Goal: Transaction & Acquisition: Purchase product/service

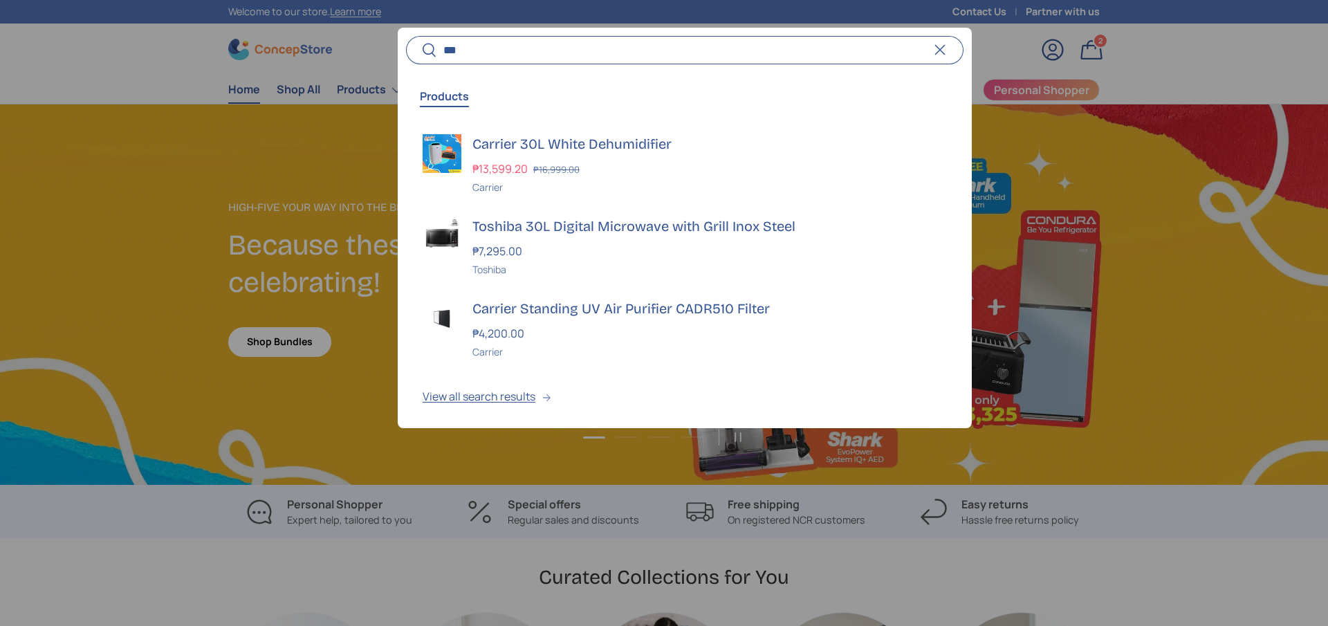
scroll to position [3579, 5655]
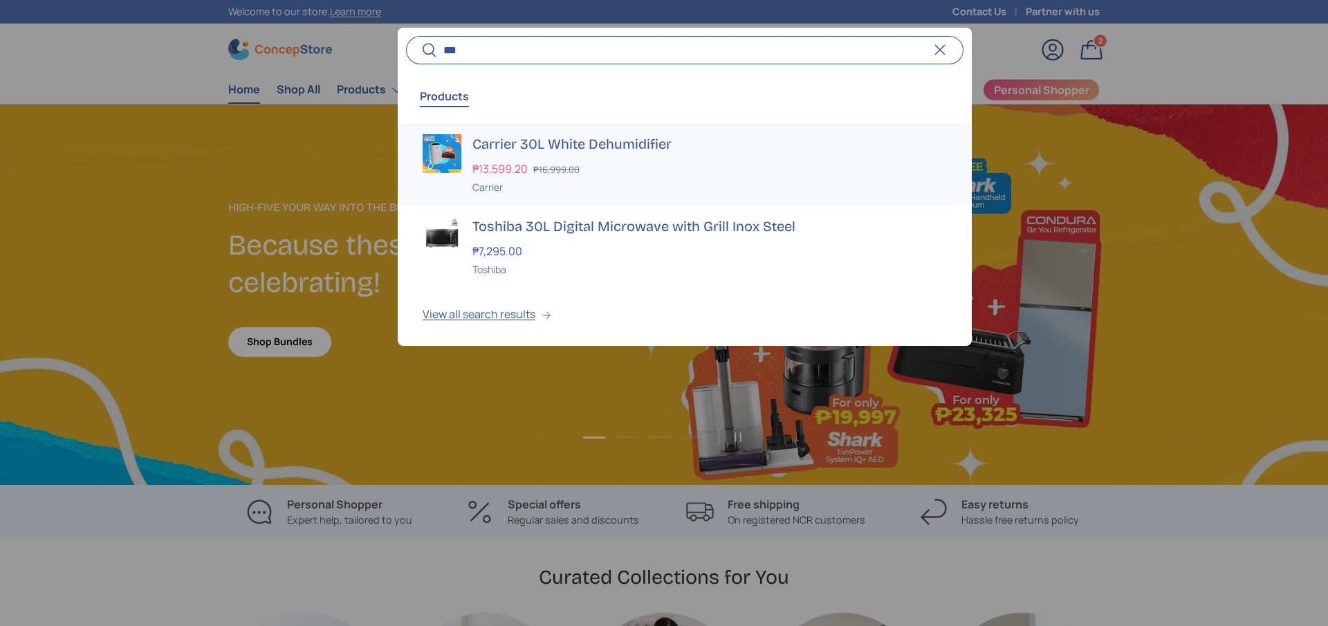
type input "***"
click at [498, 135] on h3 "Carrier 30L White Dehumidifier" at bounding box center [709, 143] width 474 height 19
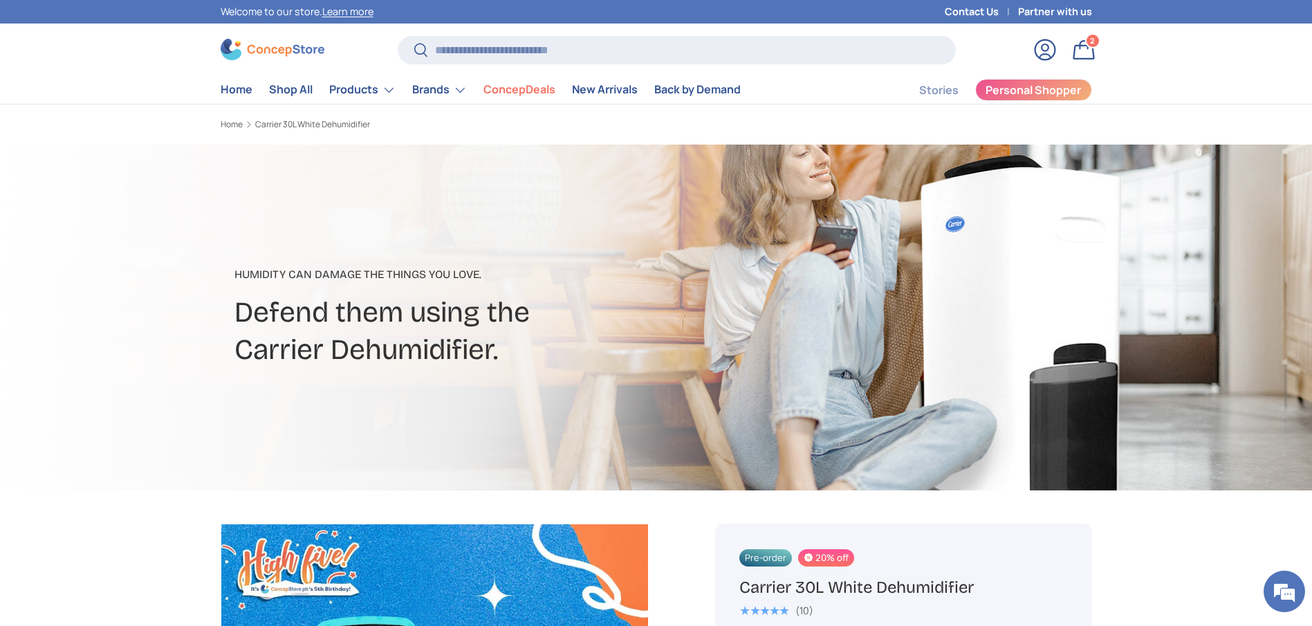
scroll to position [208, 0]
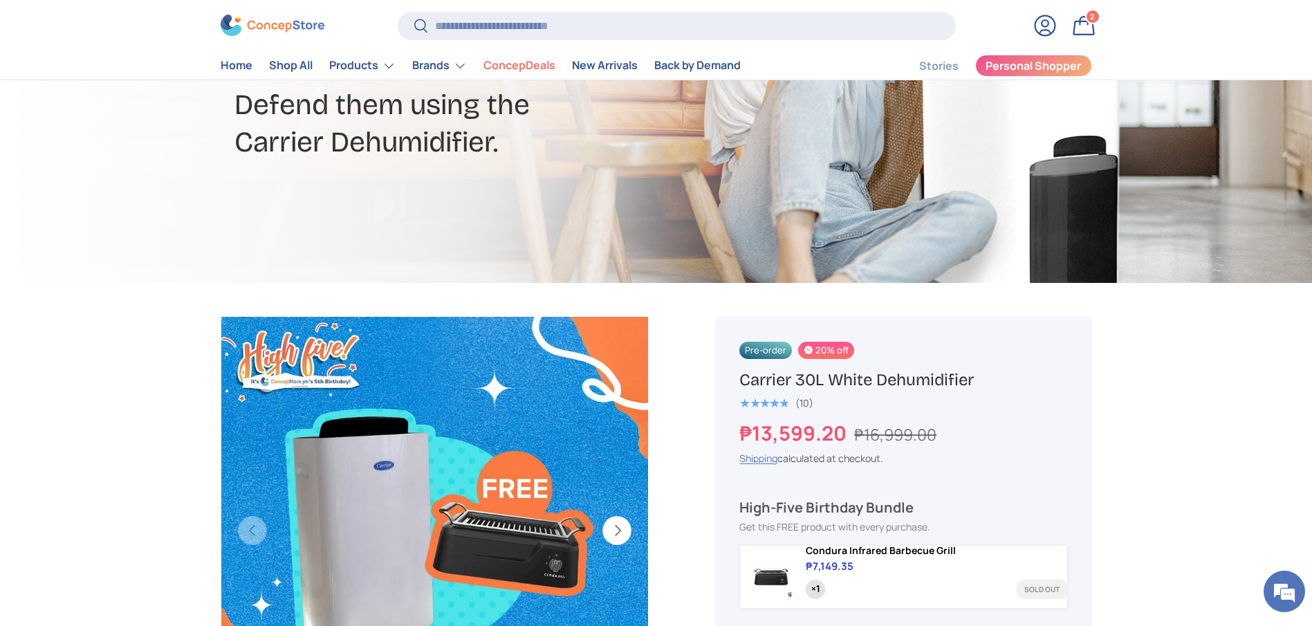
click at [868, 375] on h1 "Carrier 30L White Dehumidifier" at bounding box center [903, 379] width 328 height 21
copy div "Carrier 30L White Dehumidifier"
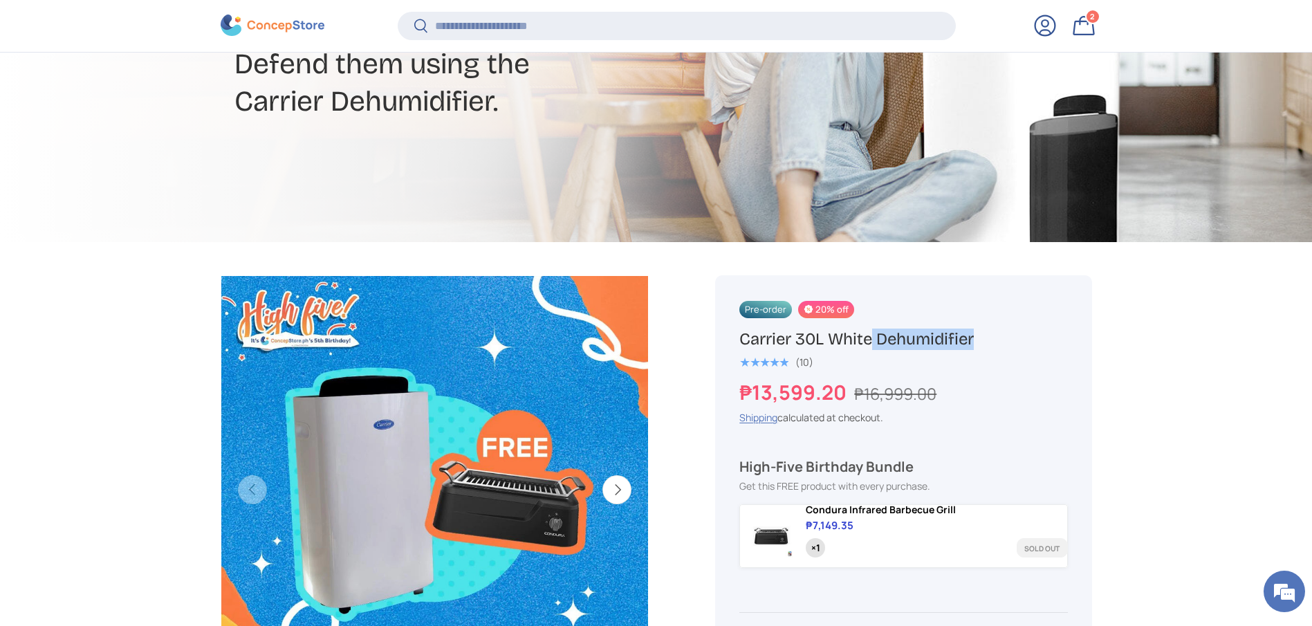
scroll to position [308, 0]
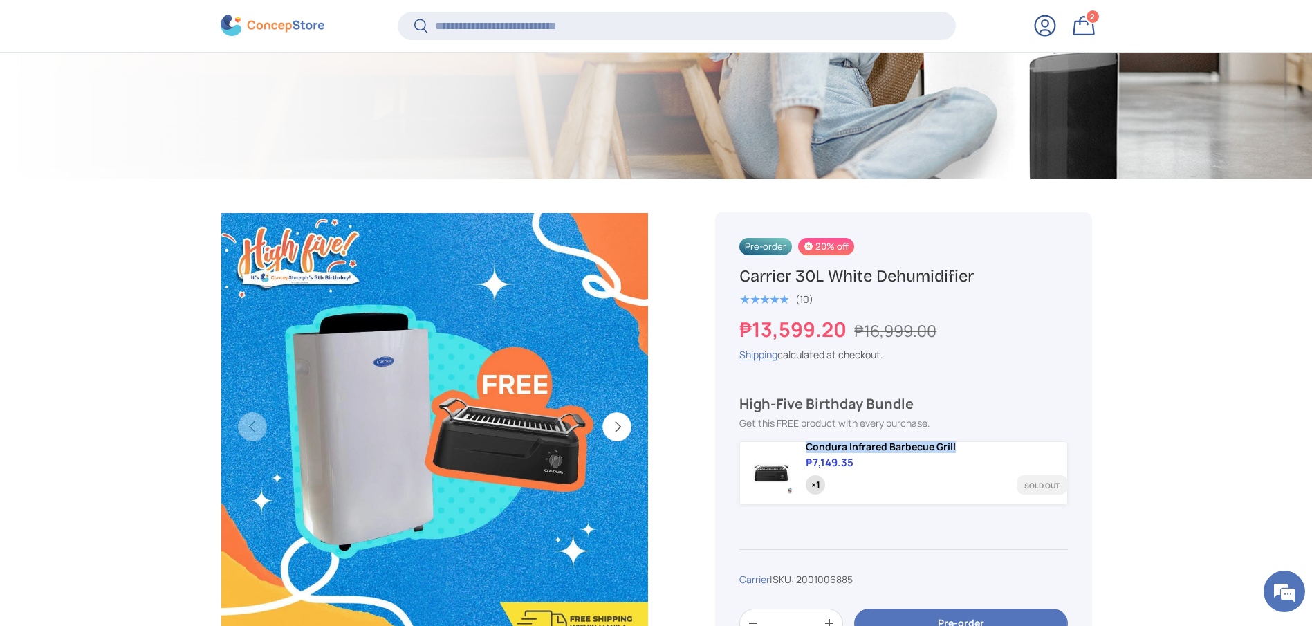
copy span "Condura Infrared Barbecue Grill"
drag, startPoint x: 969, startPoint y: 449, endPoint x: 800, endPoint y: 452, distance: 168.8
click at [800, 452] on div "Condura Infrared Barbecue Grill ₱7,149.35 ×1 Sold out" at bounding box center [903, 473] width 328 height 64
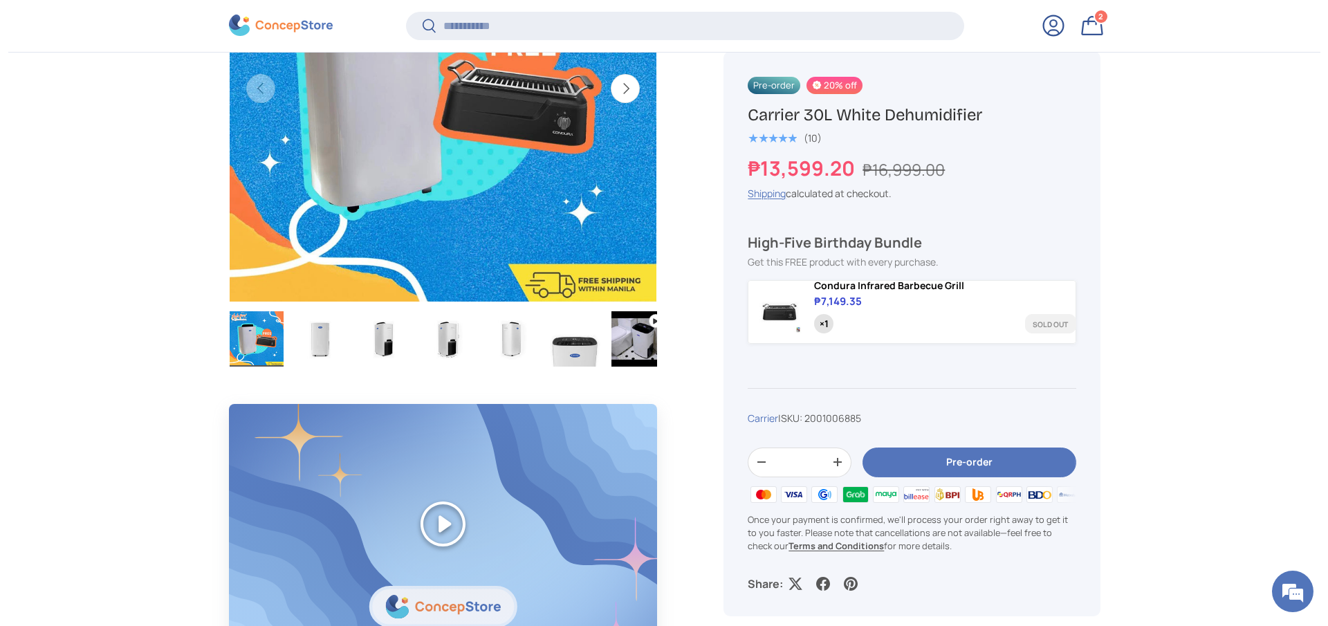
scroll to position [724, 0]
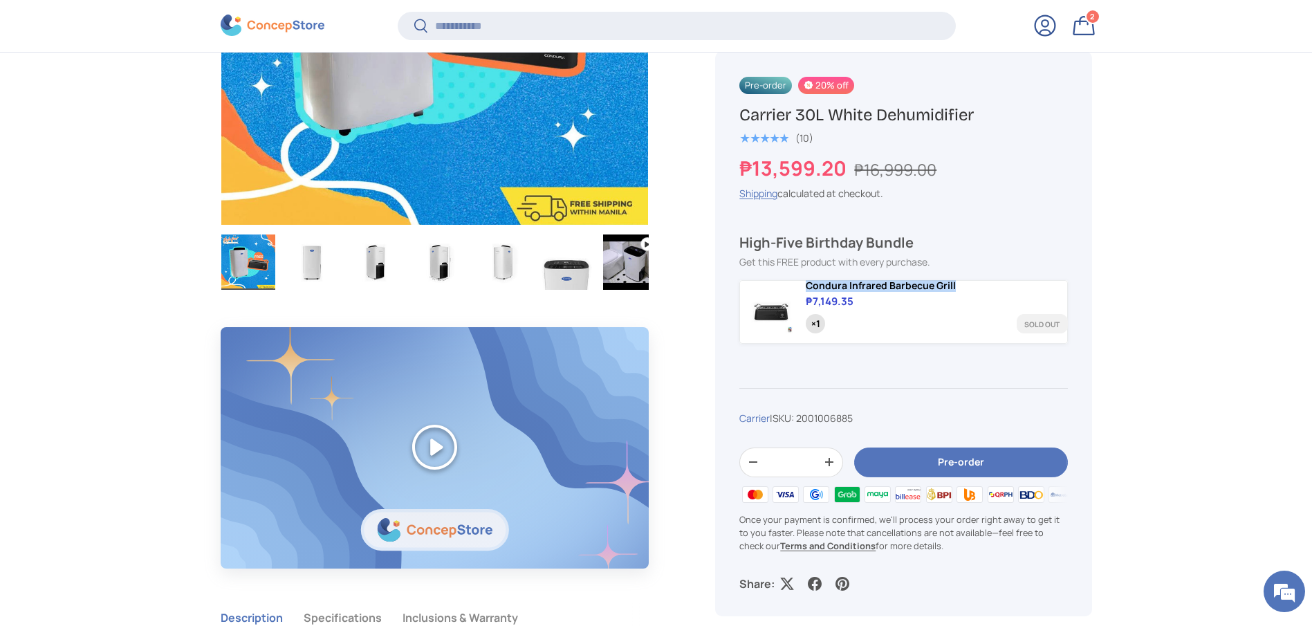
drag, startPoint x: 968, startPoint y: 291, endPoint x: 802, endPoint y: 290, distance: 166.7
click at [802, 290] on div "Condura Infrared Barbecue Grill ₱7,149.35 ×1 Sold out" at bounding box center [903, 312] width 328 height 64
copy span "Condura Infrared Barbecue Grill"
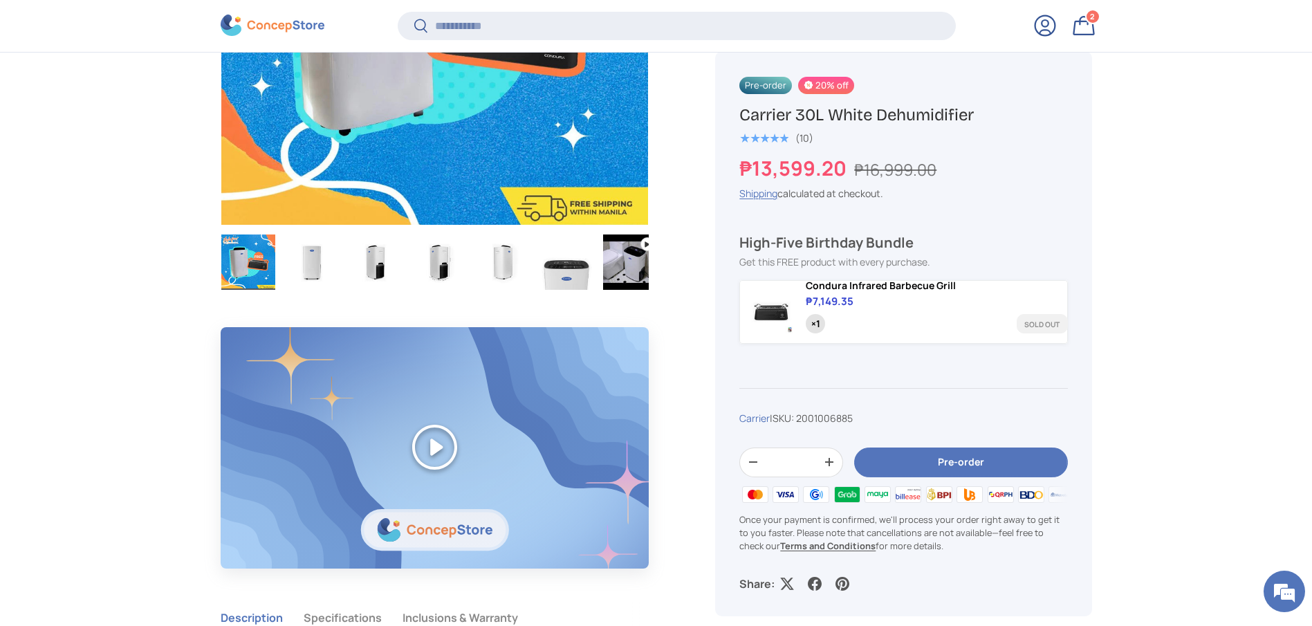
click at [664, 33] on input "Search" at bounding box center [676, 26] width 557 height 28
type input "*"
type input "***"
click at [398, 11] on button "Search" at bounding box center [413, 27] width 31 height 33
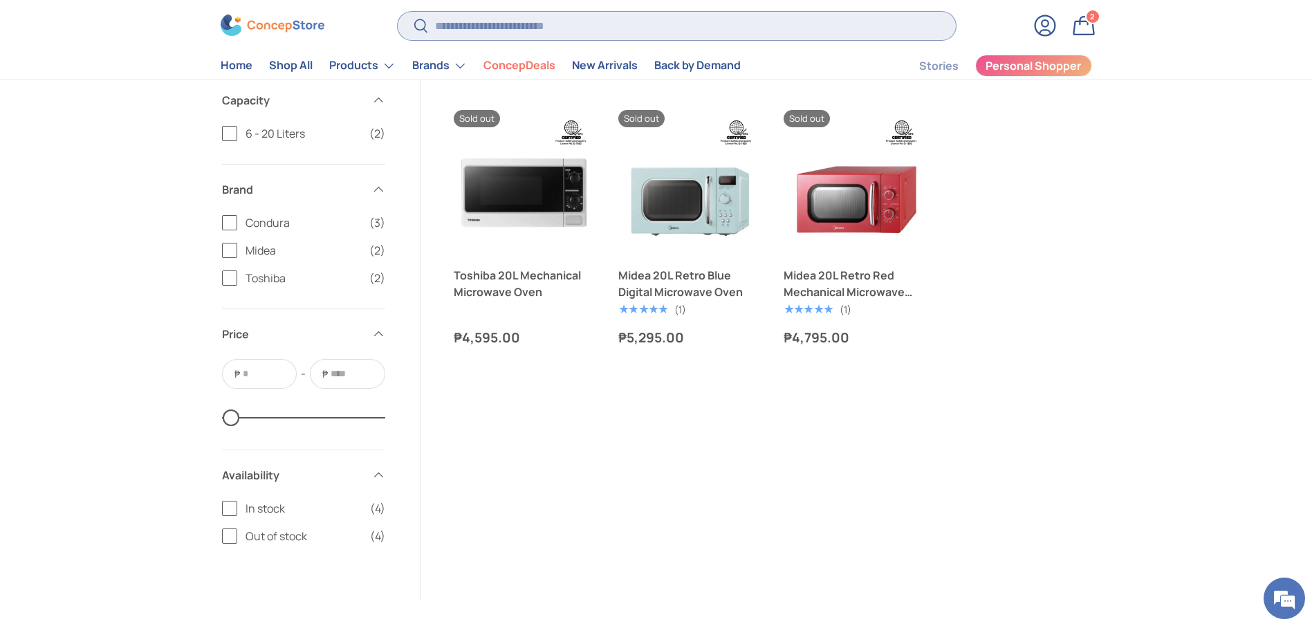
click at [644, 29] on input "Search" at bounding box center [676, 26] width 557 height 28
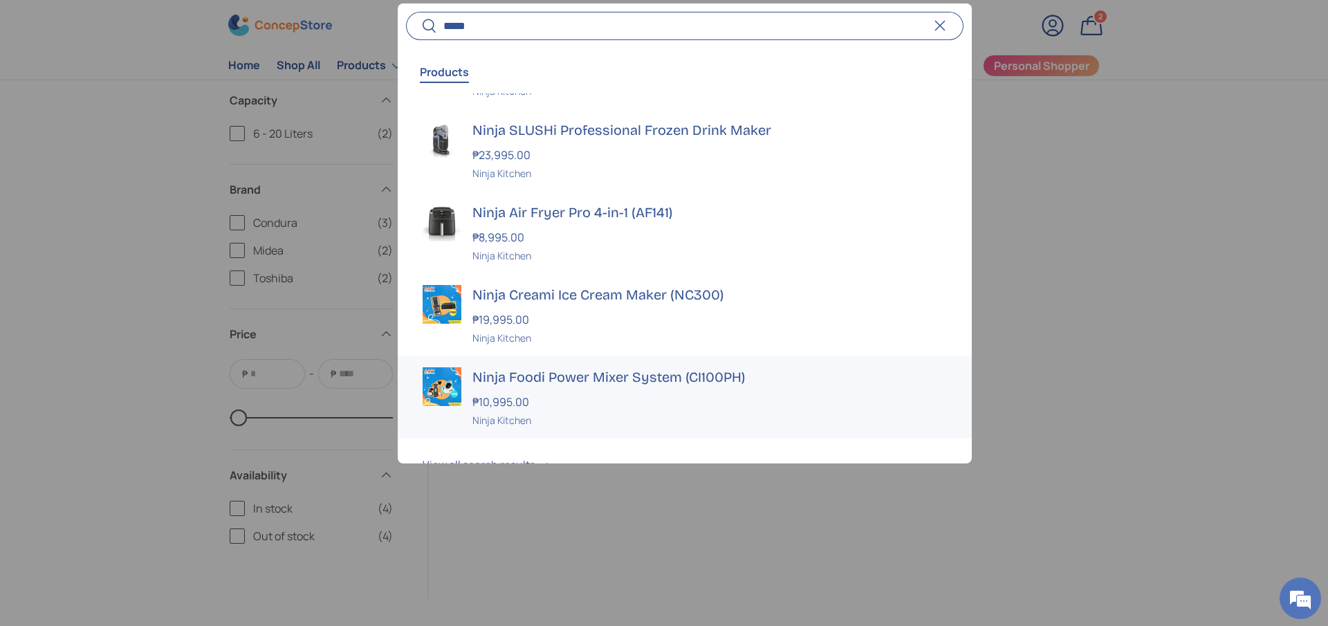
scroll to position [104, 0]
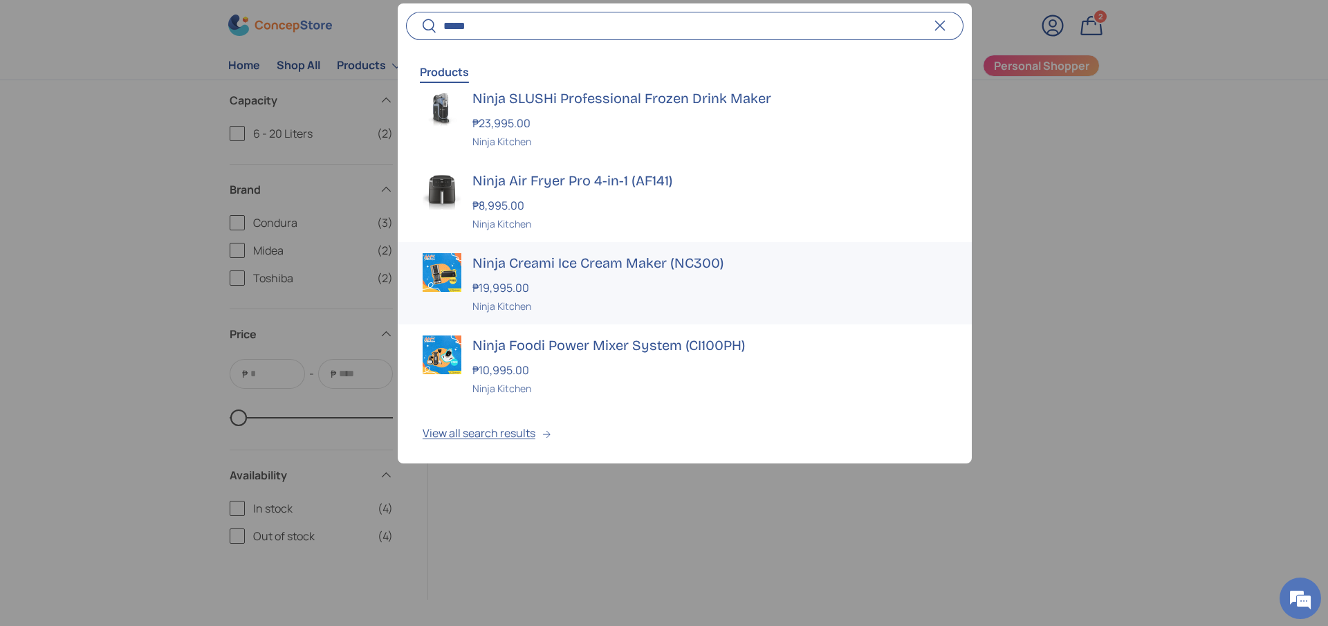
type input "*****"
click at [609, 265] on h3 "Ninja Creami Ice Cream Maker (NC300)" at bounding box center [709, 262] width 474 height 19
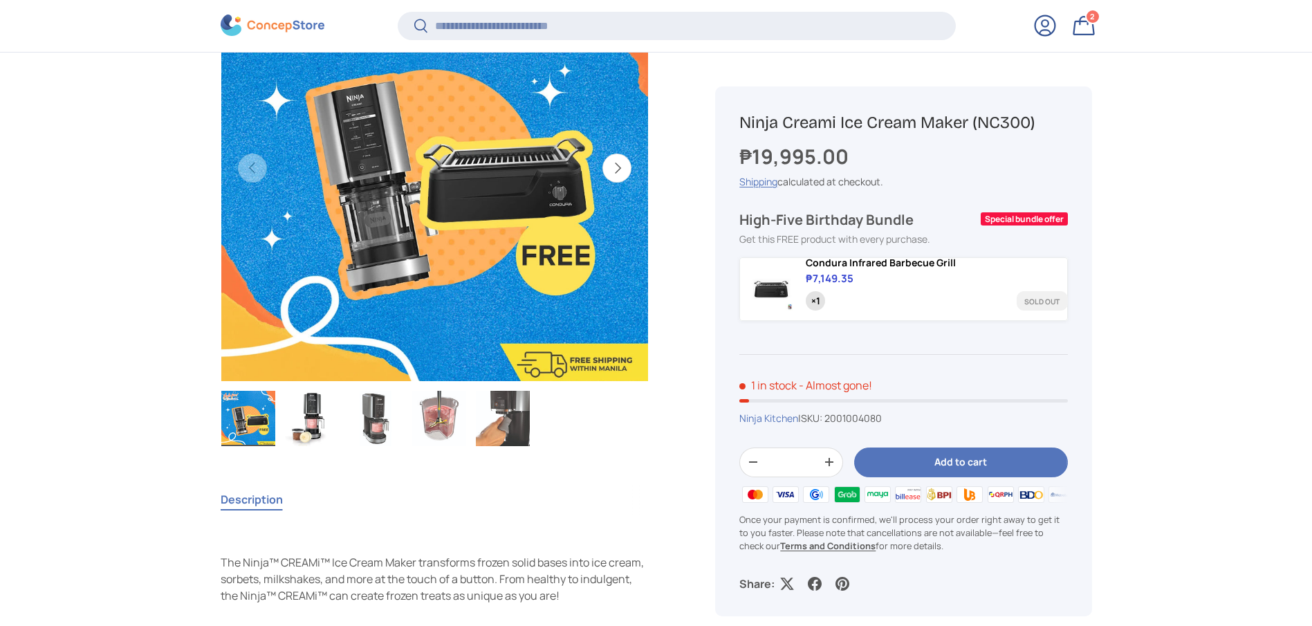
scroll to position [620, 0]
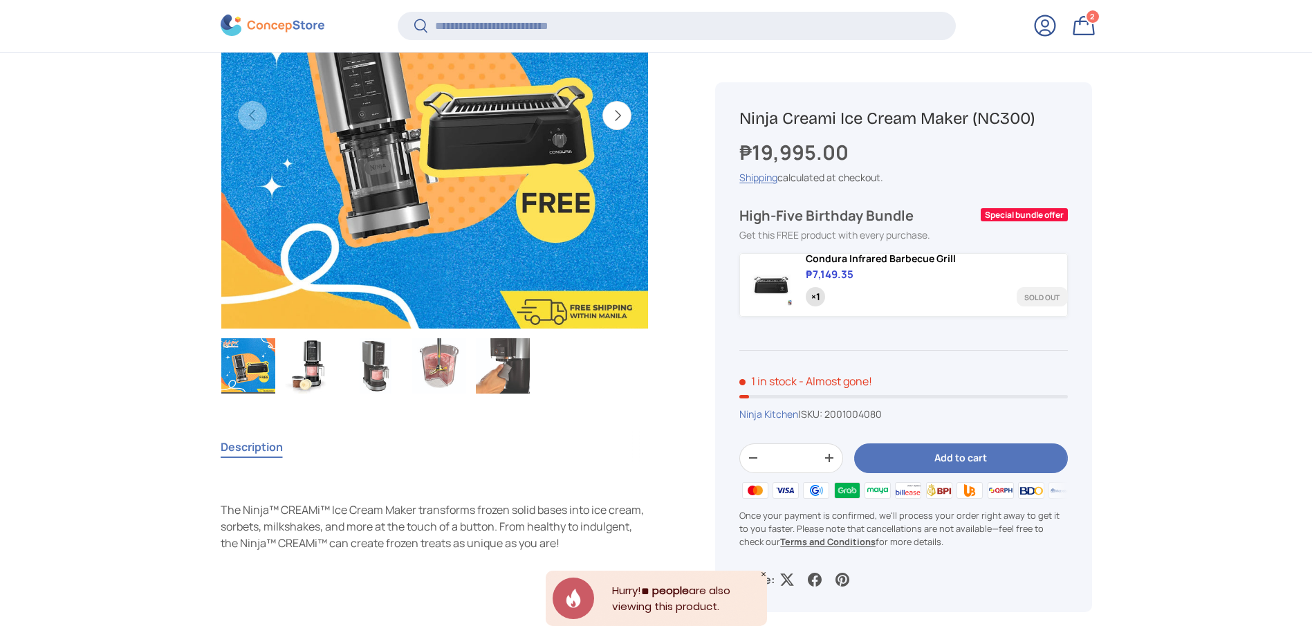
click at [932, 454] on button "Add to cart" at bounding box center [960, 458] width 213 height 30
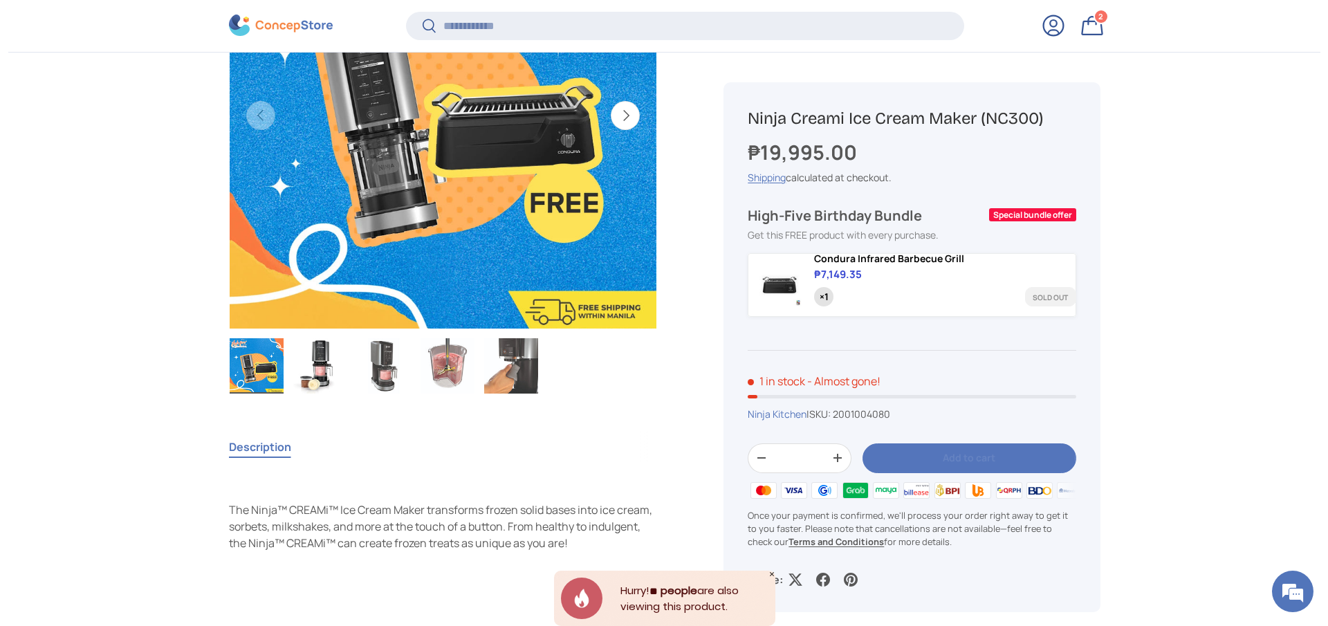
scroll to position [0, 0]
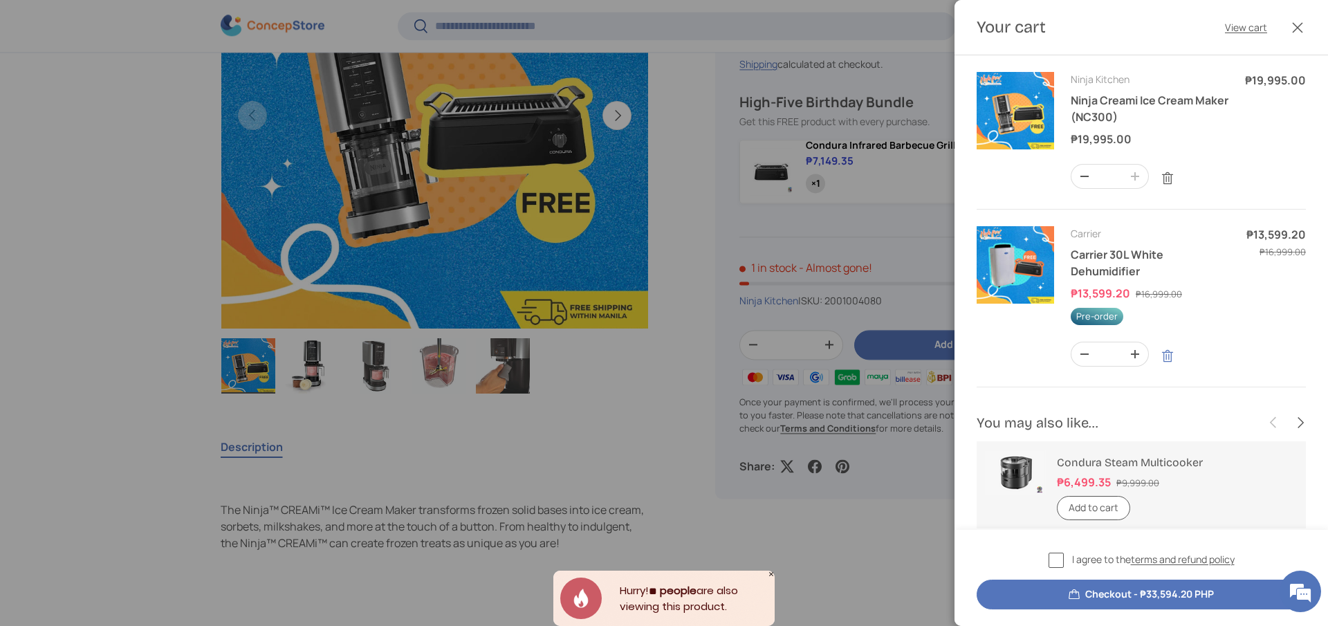
click at [1170, 358] on link "Remove" at bounding box center [1167, 356] width 26 height 26
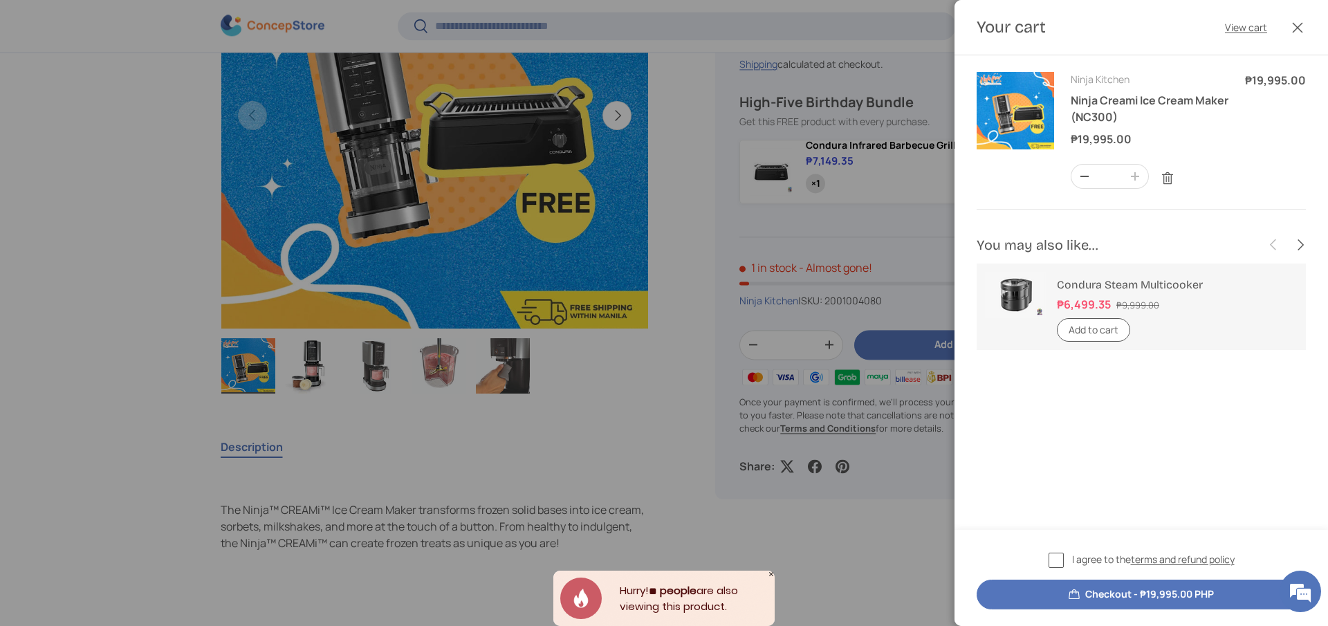
click at [1096, 593] on button "Checkout - ₱19,995.00 PHP" at bounding box center [1141, 595] width 329 height 30
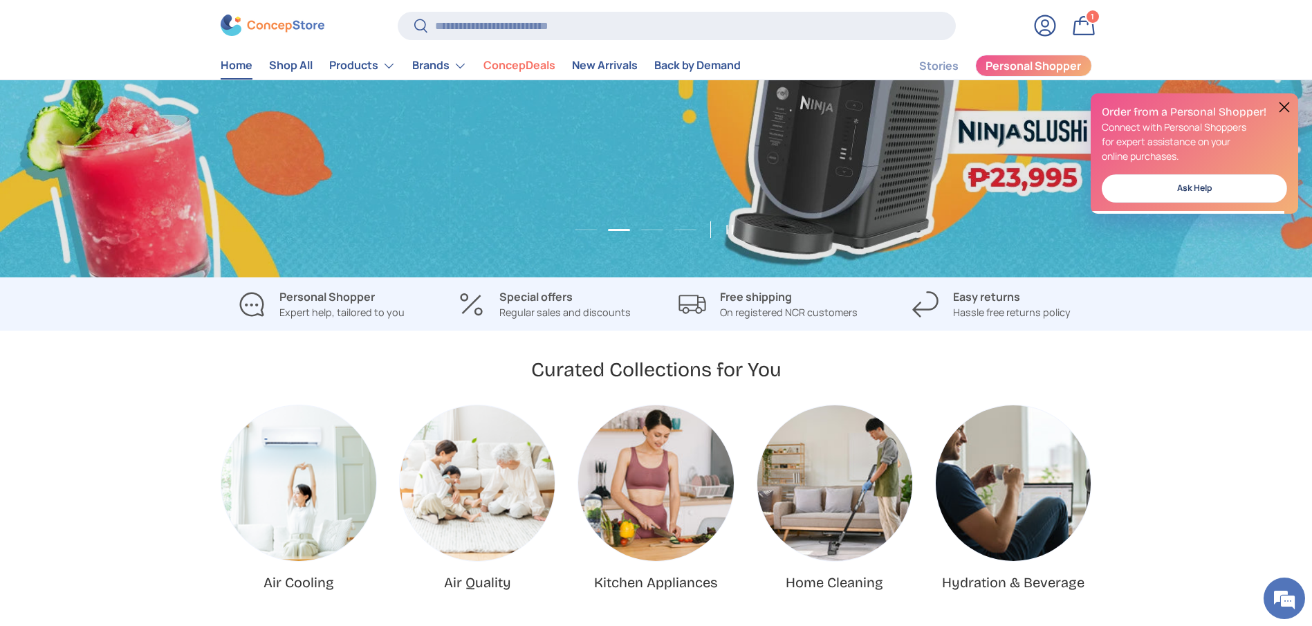
scroll to position [0, 1312]
click at [641, 33] on input "Search" at bounding box center [676, 26] width 557 height 28
paste input "**********"
type input "**********"
click at [398, 11] on button "Search" at bounding box center [413, 27] width 31 height 33
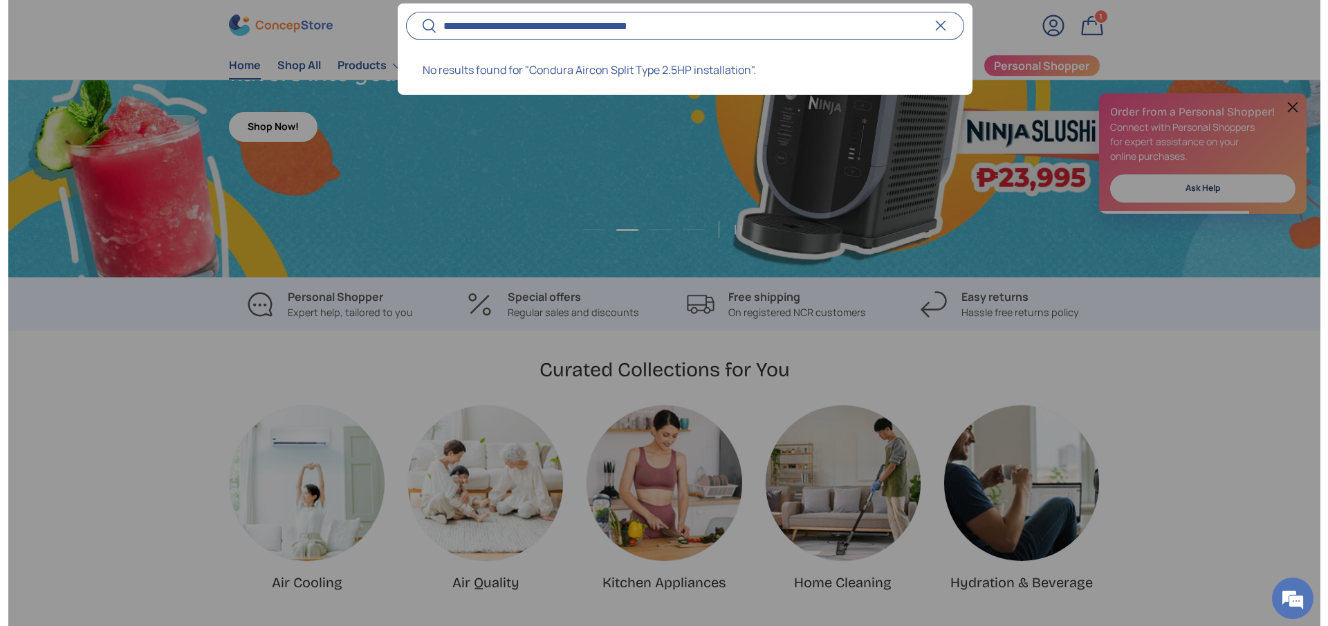
scroll to position [0, 1328]
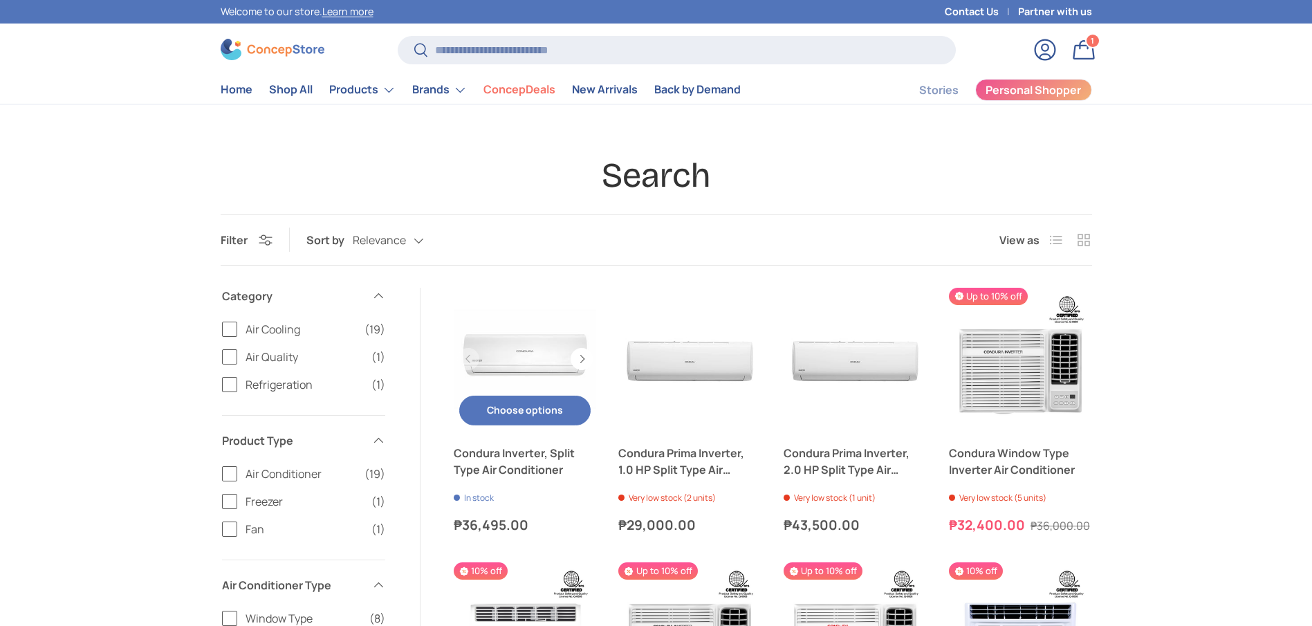
click at [537, 468] on link "Condura Inverter, Split Type Air Conditioner" at bounding box center [525, 461] width 143 height 33
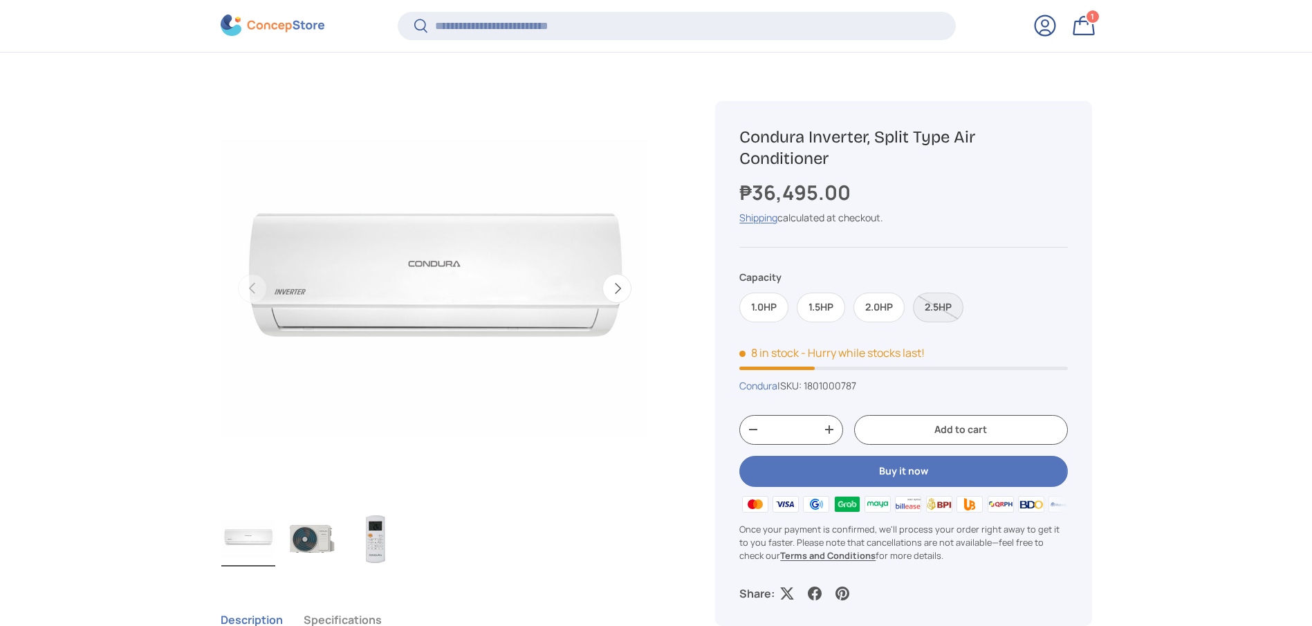
drag, startPoint x: 947, startPoint y: 305, endPoint x: 958, endPoint y: 320, distance: 18.8
click at [946, 305] on label "2.5HP" at bounding box center [938, 308] width 50 height 30
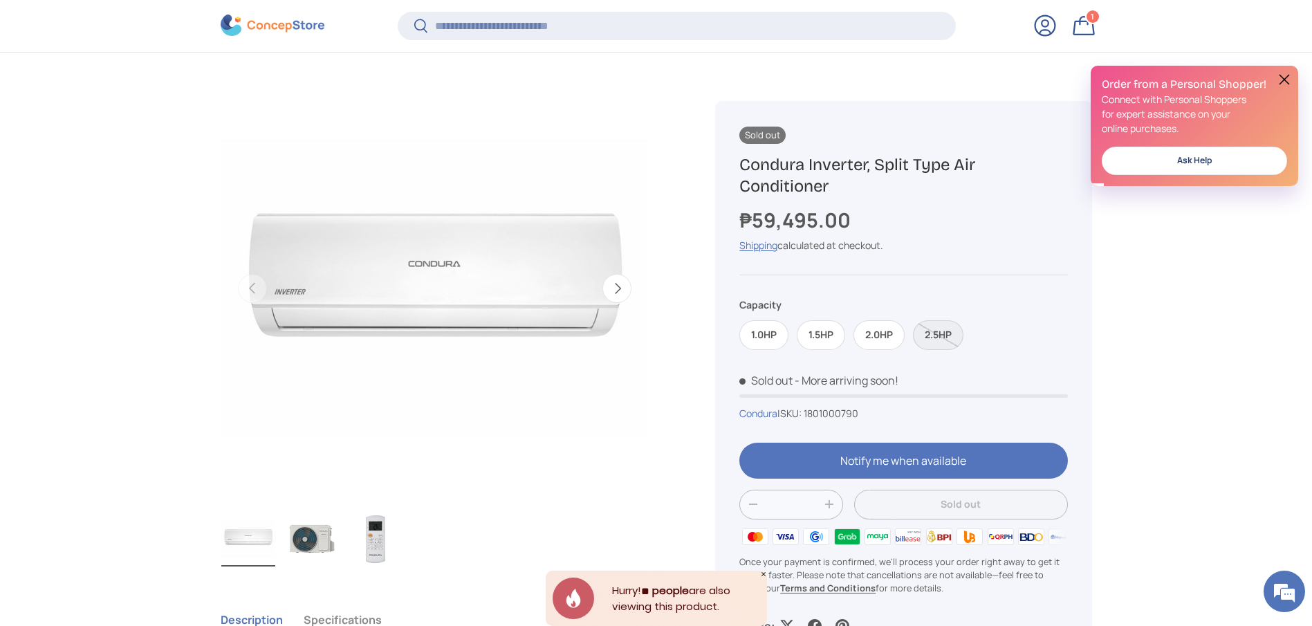
click at [956, 334] on label "2.5HP" at bounding box center [938, 335] width 50 height 30
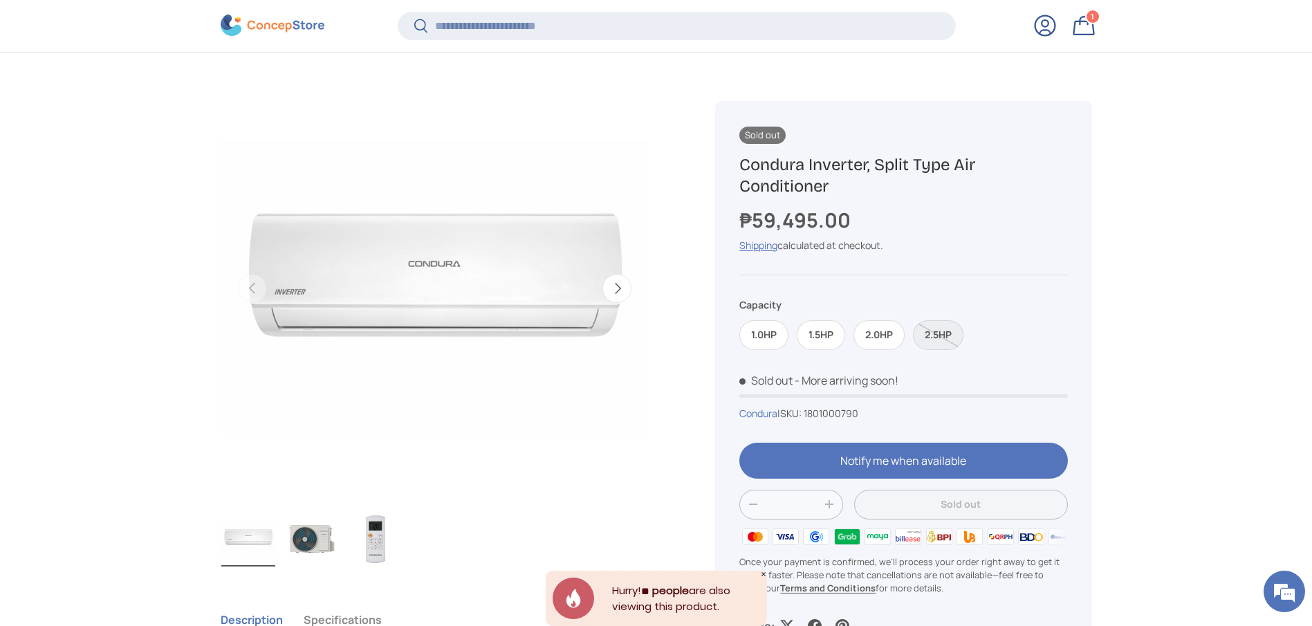
click at [956, 365] on div "Sold out Condura Inverter, Split Type Air Conditioner ₱59,495.00 Unit price / U…" at bounding box center [903, 379] width 376 height 557
drag, startPoint x: 849, startPoint y: 180, endPoint x: 739, endPoint y: 154, distance: 113.1
click at [739, 154] on h1 "Condura Inverter, Split Type Air Conditioner" at bounding box center [903, 175] width 328 height 43
drag, startPoint x: 880, startPoint y: 418, endPoint x: 828, endPoint y: 409, distance: 52.7
click at [813, 414] on div "Condura | SKU: 1801000790" at bounding box center [903, 413] width 328 height 15
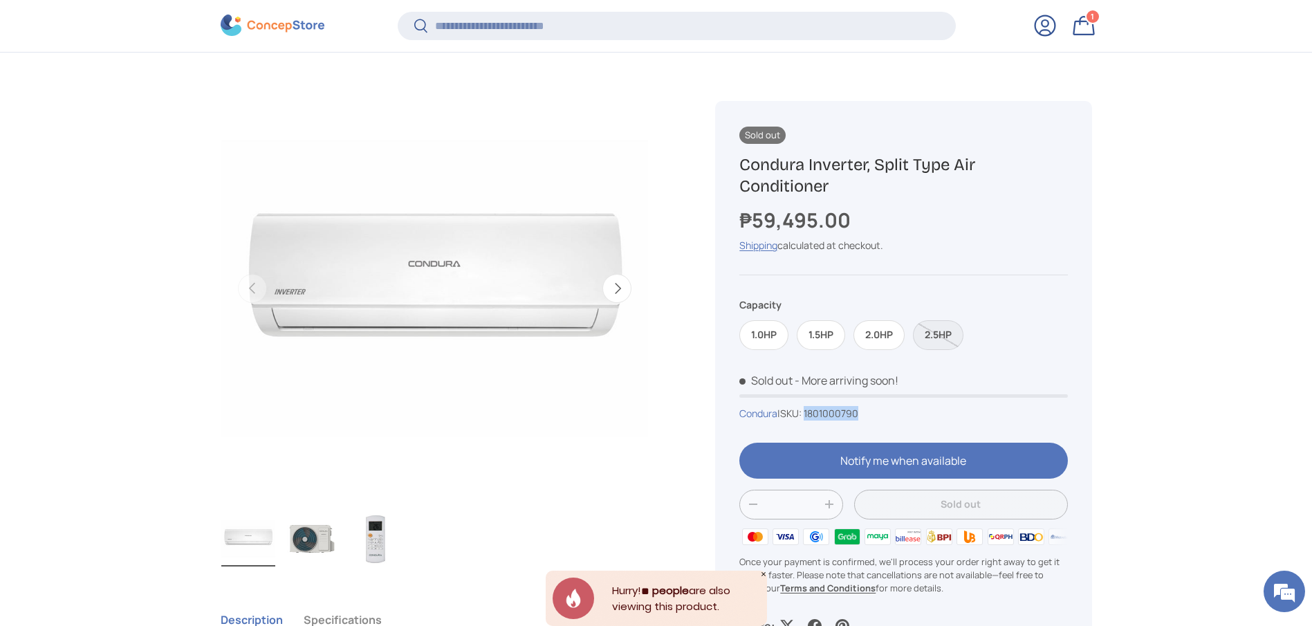
copy span "1801000790"
click at [957, 198] on div "Sold out Condura Inverter, Split Type Air Conditioner ₱59,495.00 Unit price / U…" at bounding box center [903, 379] width 376 height 557
drag, startPoint x: 858, startPoint y: 218, endPoint x: 758, endPoint y: 216, distance: 99.6
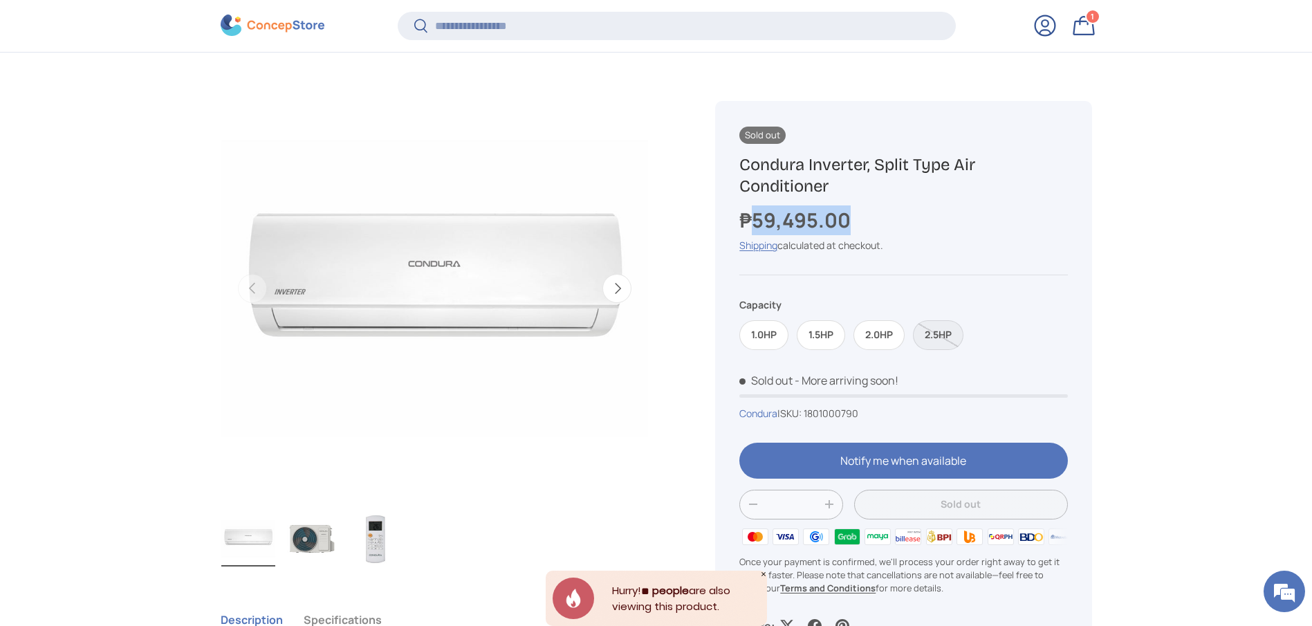
click at [758, 216] on div "₱59,495.00" at bounding box center [903, 220] width 328 height 30
click at [891, 221] on div "₱59,495.00" at bounding box center [903, 220] width 328 height 30
drag, startPoint x: 827, startPoint y: 190, endPoint x: 739, endPoint y: 165, distance: 90.5
click at [739, 165] on h1 "Condura Inverter, Split Type Air Conditioner" at bounding box center [903, 175] width 328 height 43
click at [820, 176] on h1 "Condura Inverter, Split Type Air Conditioner" at bounding box center [903, 175] width 328 height 43
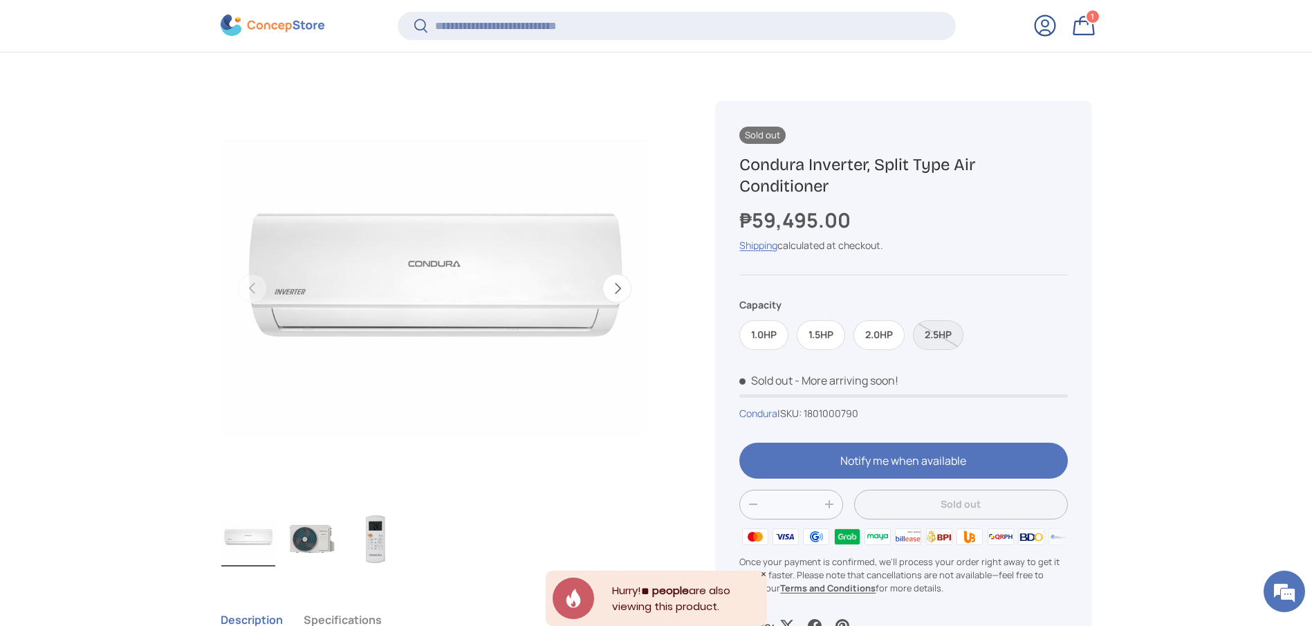
click at [820, 176] on h1 "Condura Inverter, Split Type Air Conditioner" at bounding box center [903, 175] width 328 height 43
click at [840, 185] on h1 "Condura Inverter, Split Type Air Conditioner" at bounding box center [903, 175] width 328 height 43
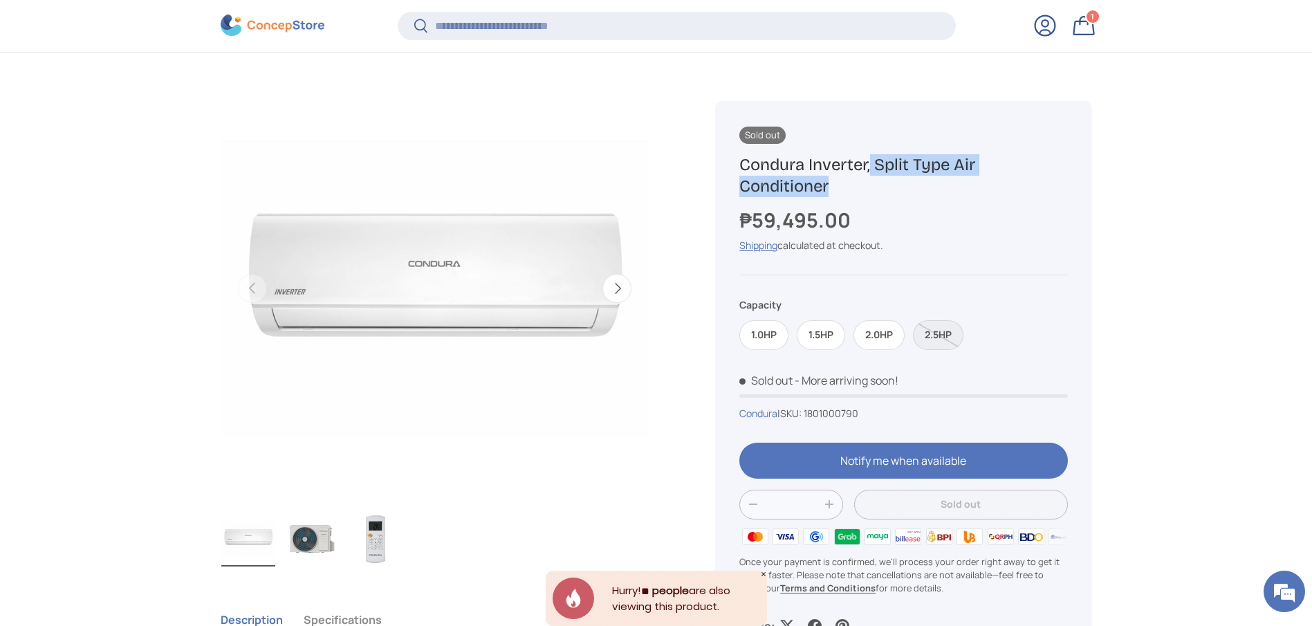
click at [842, 185] on h1 "Condura Inverter, Split Type Air Conditioner" at bounding box center [903, 175] width 328 height 43
click at [929, 327] on label "2.5HP" at bounding box center [938, 335] width 50 height 30
click at [895, 333] on label "2.0HP" at bounding box center [879, 335] width 51 height 30
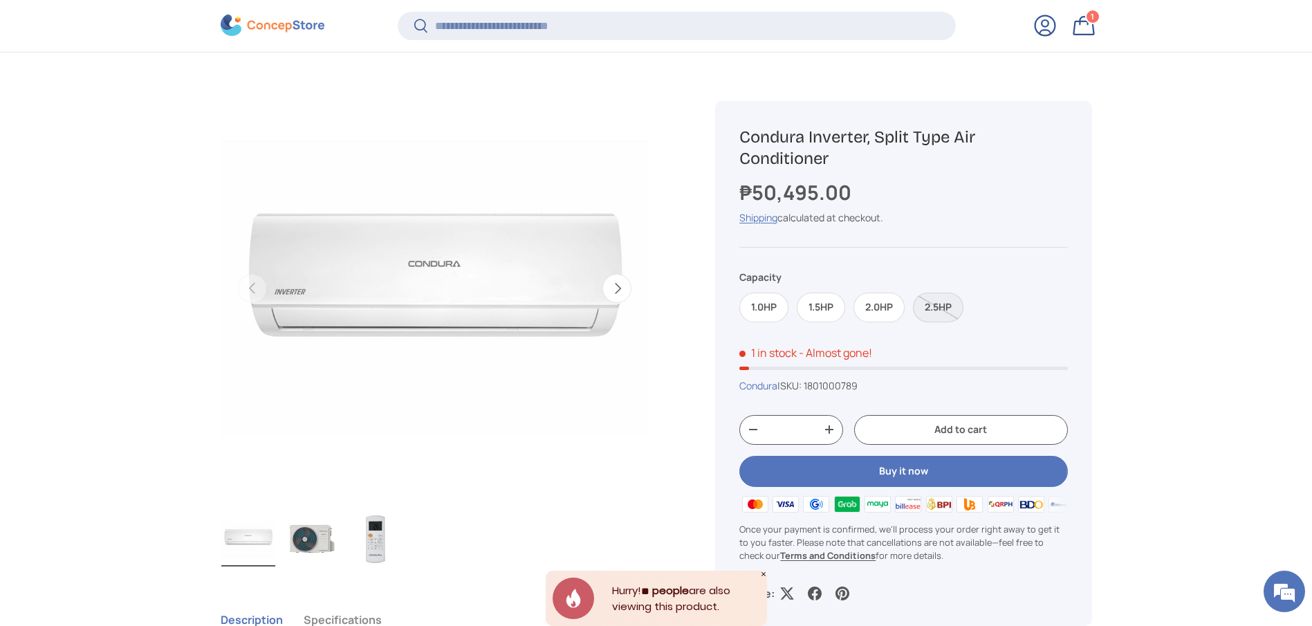
click at [941, 311] on label "2.5HP" at bounding box center [938, 308] width 50 height 30
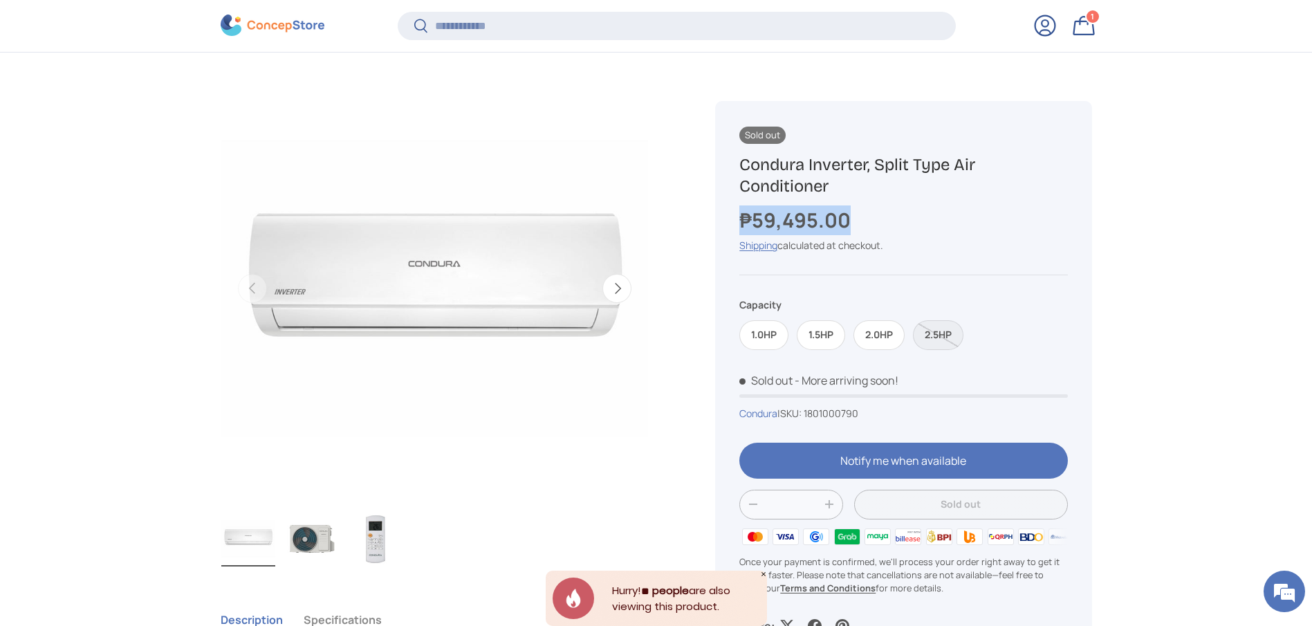
drag, startPoint x: 851, startPoint y: 214, endPoint x: 741, endPoint y: 220, distance: 109.5
click at [741, 220] on strong "₱59,495.00" at bounding box center [796, 220] width 115 height 28
copy strong "₱59,495.00"
click at [882, 345] on label "2.0HP" at bounding box center [879, 335] width 51 height 30
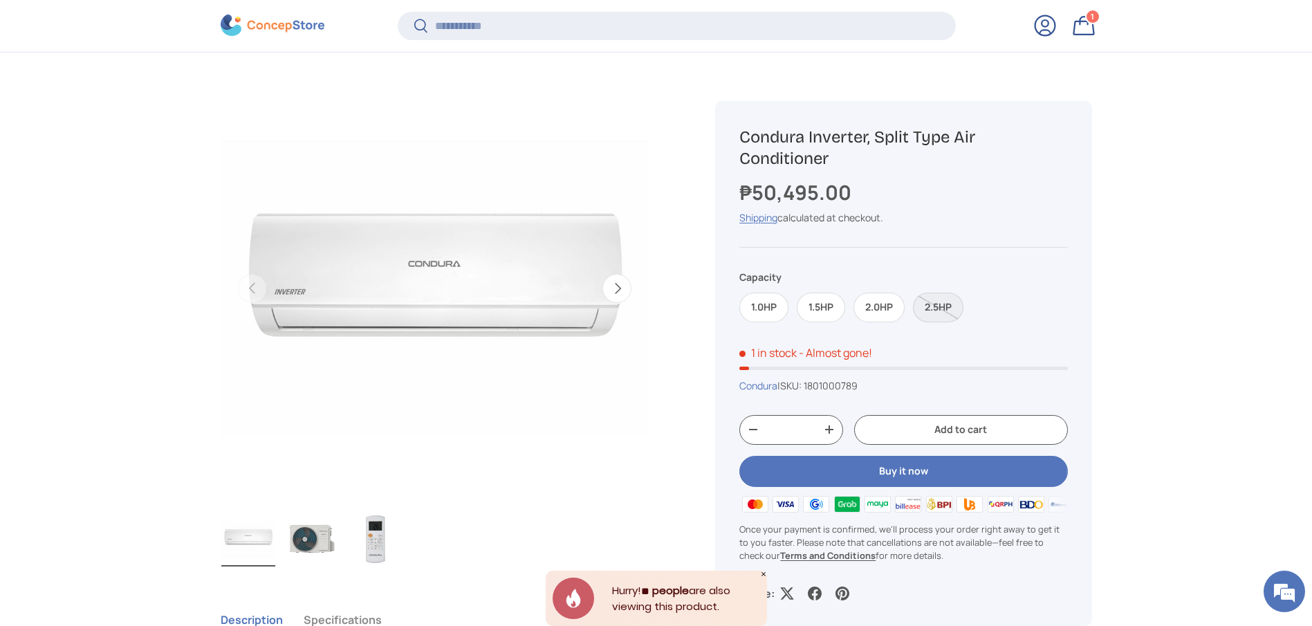
click at [934, 306] on label "2.5HP" at bounding box center [938, 308] width 50 height 30
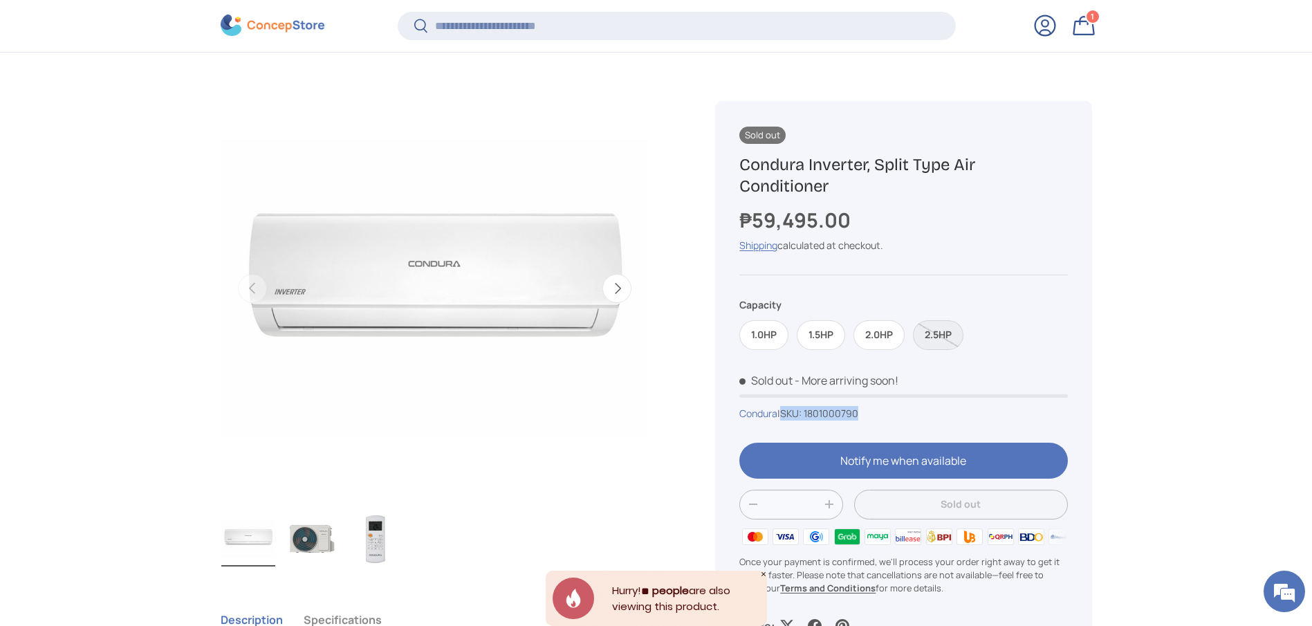
drag, startPoint x: 875, startPoint y: 409, endPoint x: 788, endPoint y: 415, distance: 87.4
click at [788, 415] on div "Condura | SKU: 1801000790" at bounding box center [903, 413] width 328 height 15
copy span "SKU: 1801000790"
click at [638, 18] on input "Search" at bounding box center [676, 26] width 557 height 28
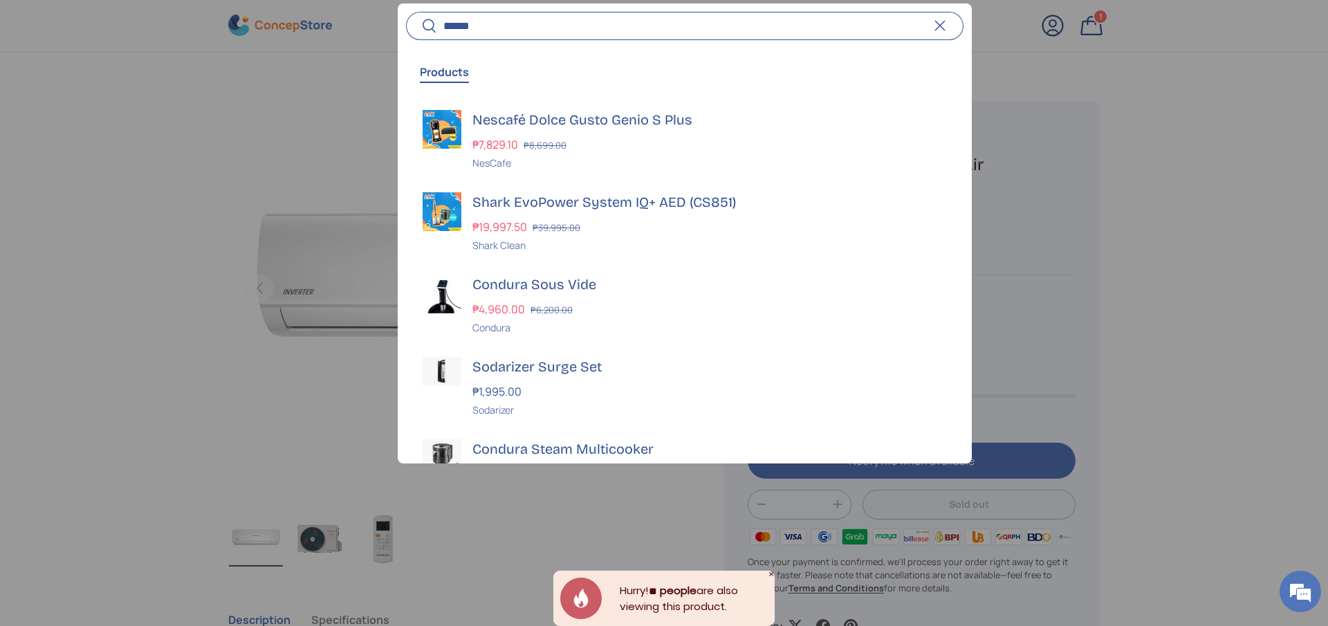
type input "******"
click at [406, 11] on button "Search" at bounding box center [421, 27] width 31 height 33
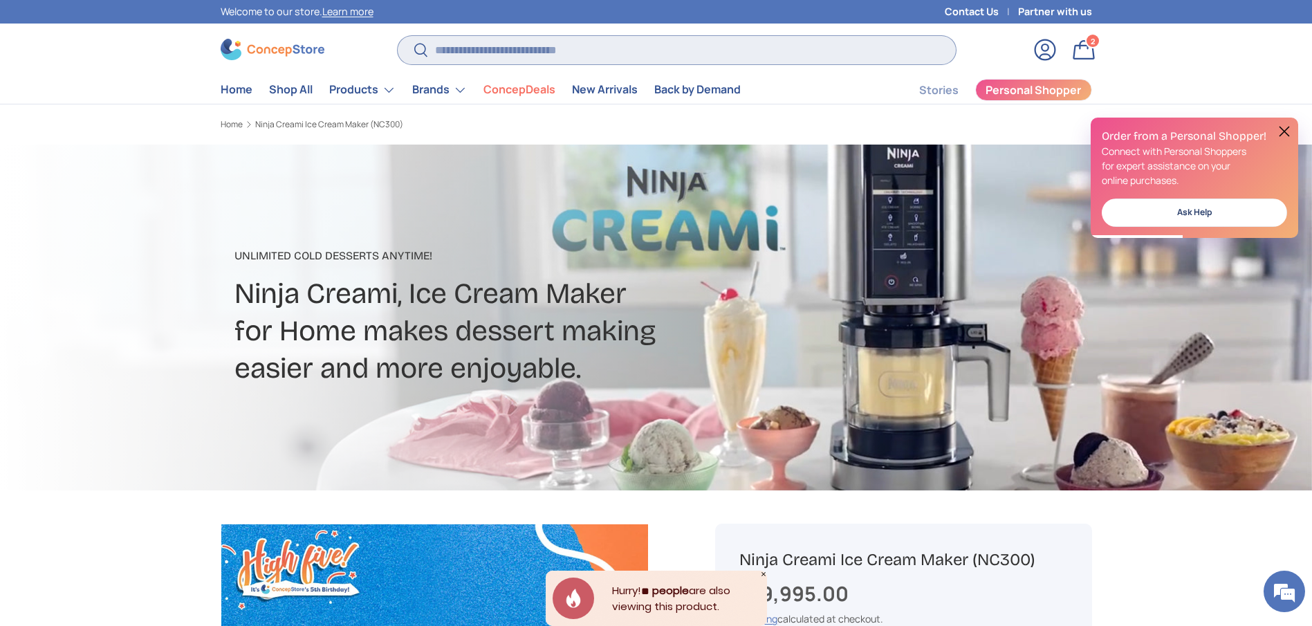
click at [636, 46] on input "Search" at bounding box center [676, 50] width 557 height 28
click at [1080, 53] on link "Bag 2 2 items" at bounding box center [1084, 50] width 30 height 30
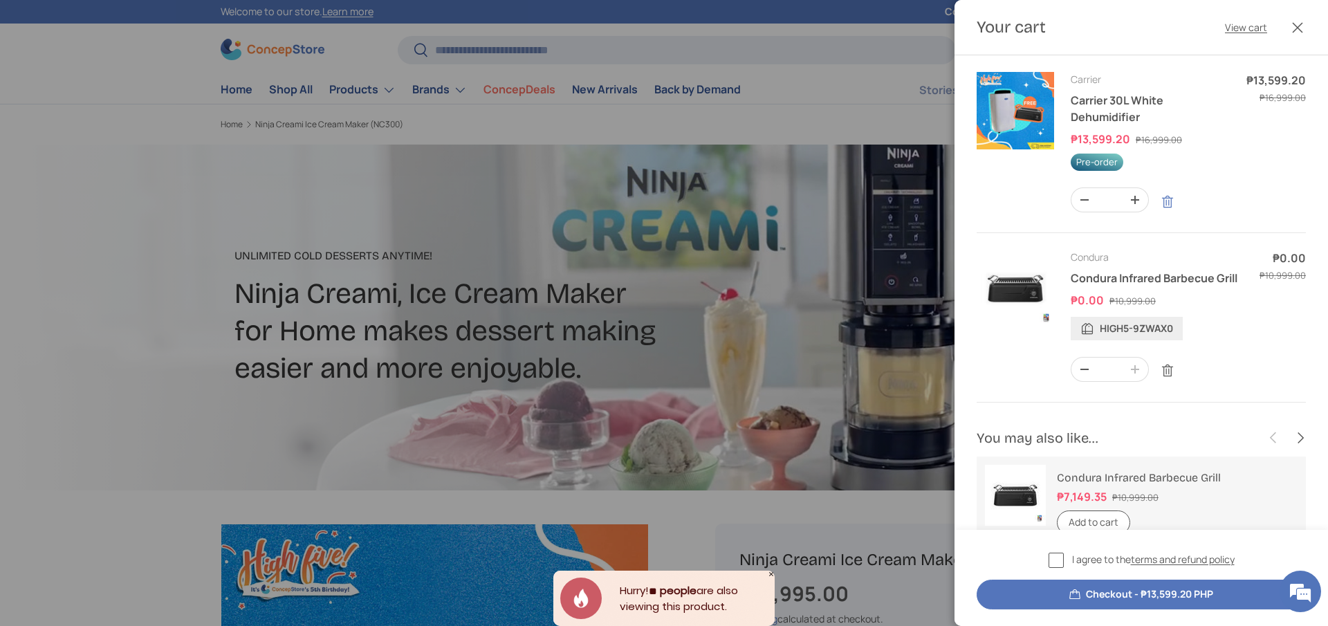
click at [1164, 205] on link "Remove" at bounding box center [1167, 202] width 26 height 26
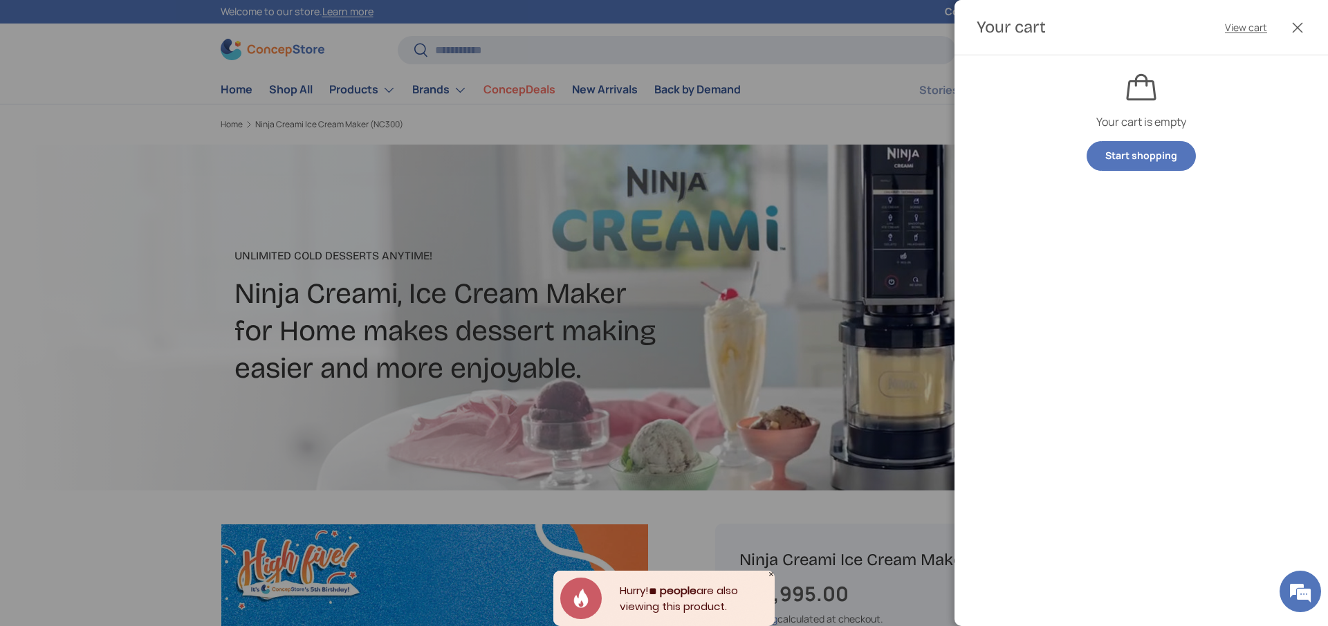
drag, startPoint x: 786, startPoint y: 500, endPoint x: 818, endPoint y: 500, distance: 32.5
click at [786, 500] on div at bounding box center [664, 313] width 1328 height 626
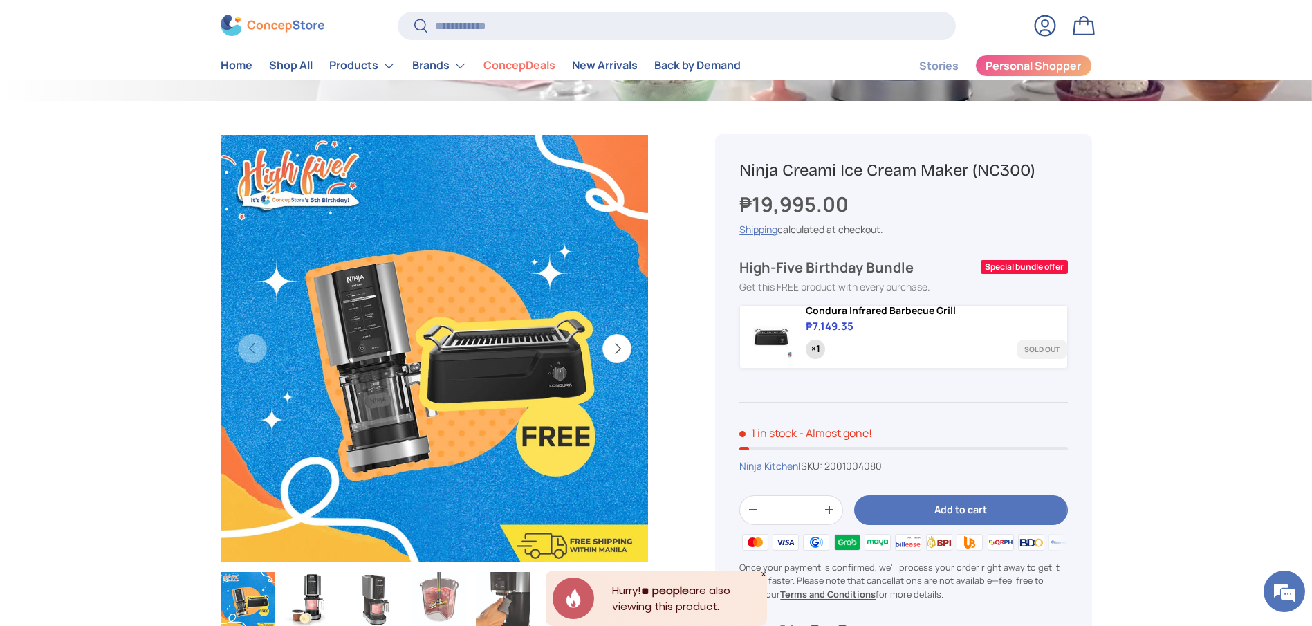
scroll to position [415, 0]
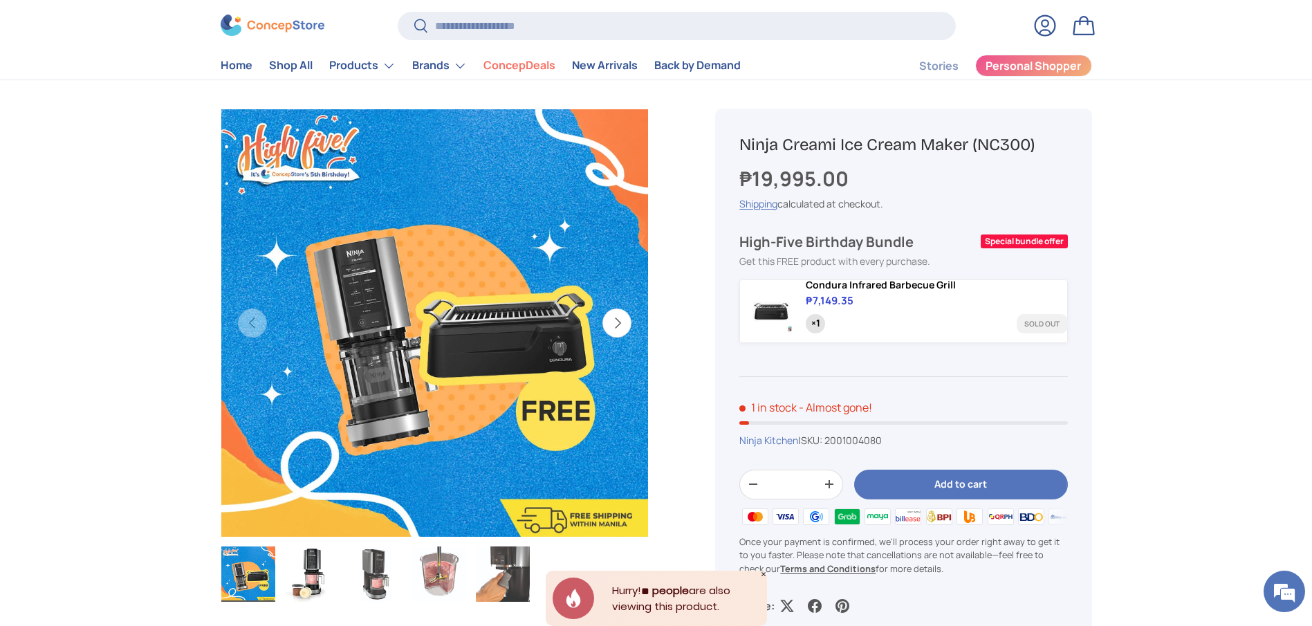
click at [955, 488] on button "Add to cart" at bounding box center [960, 485] width 213 height 30
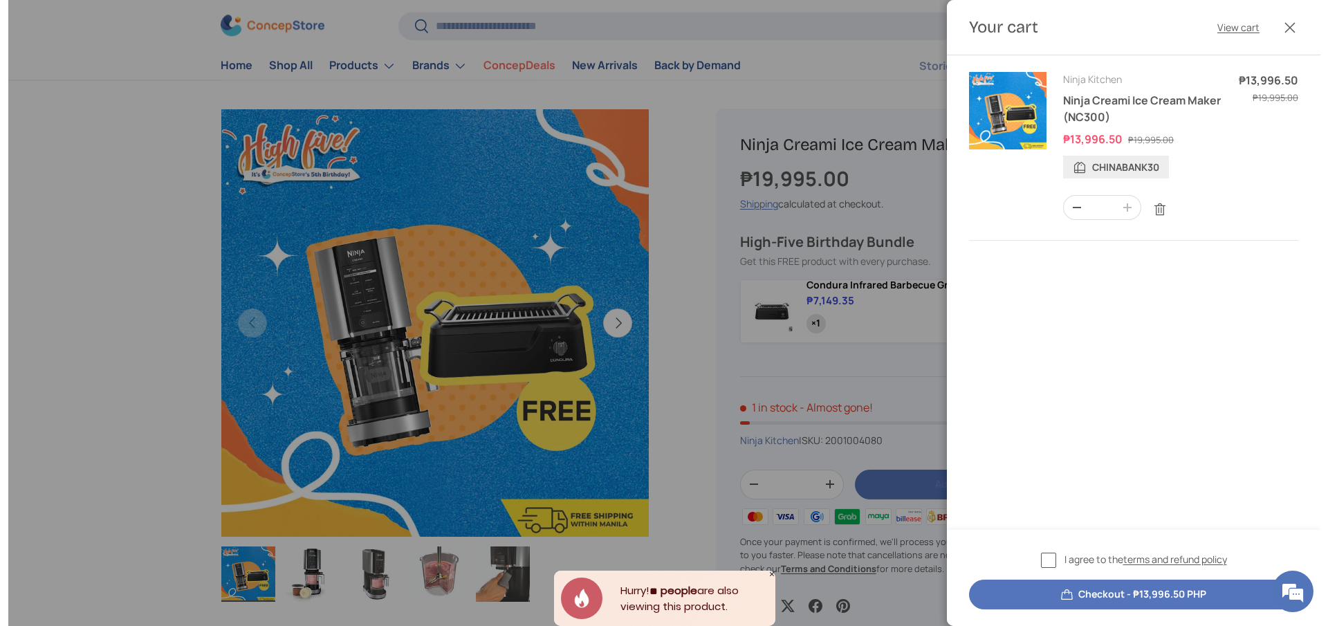
scroll to position [0, 0]
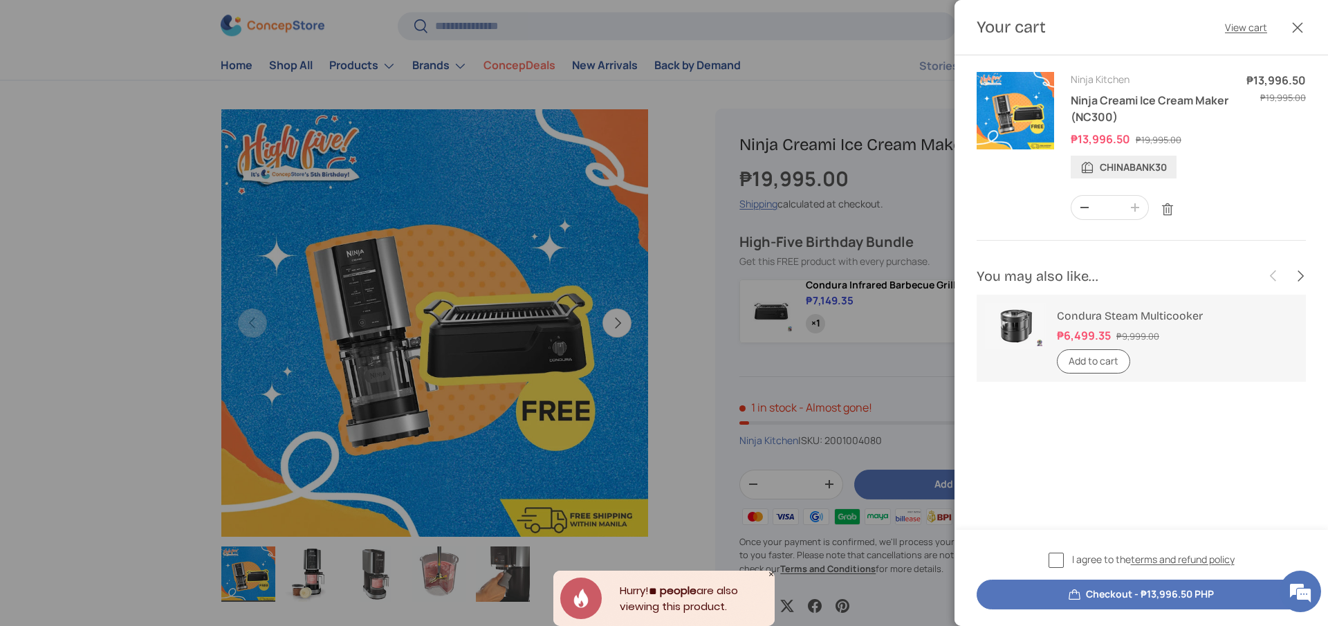
click at [569, 27] on div at bounding box center [664, 313] width 1328 height 626
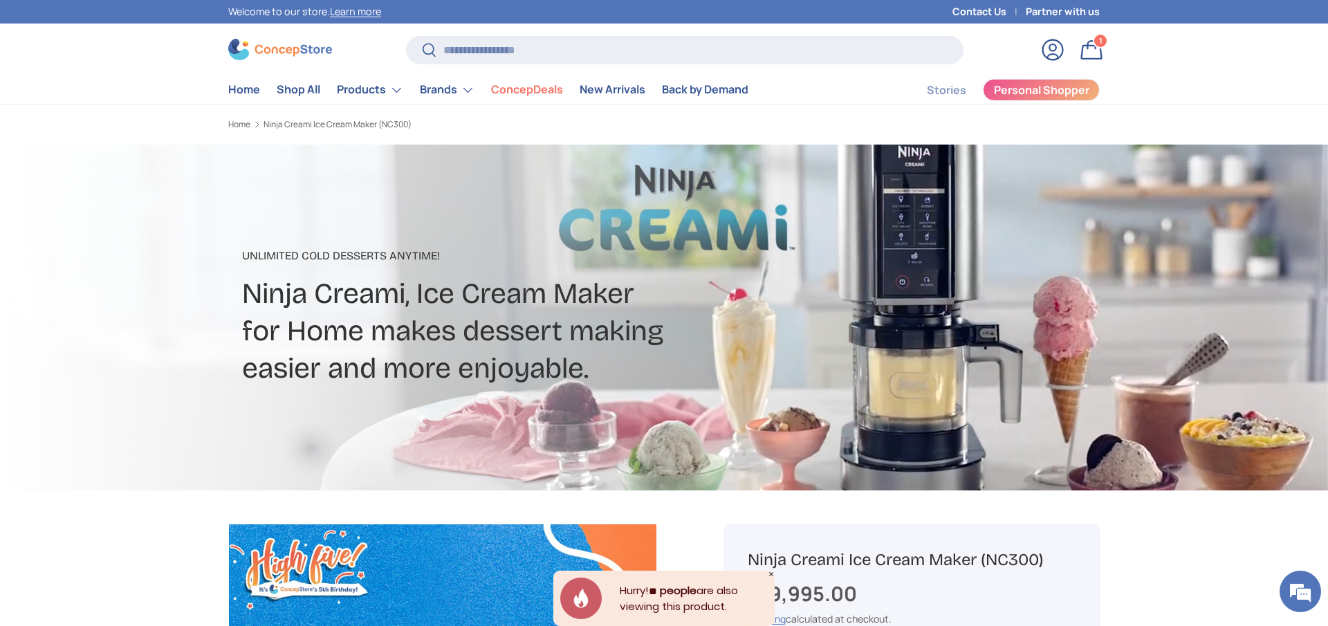
scroll to position [415, 0]
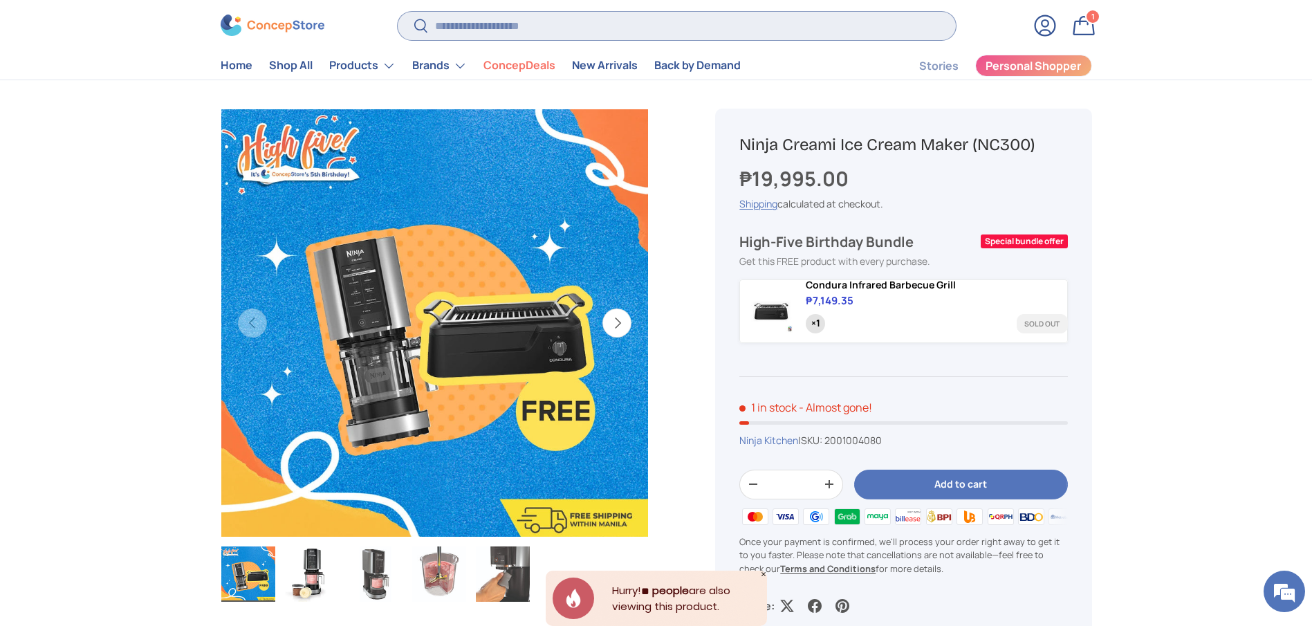
click at [575, 17] on input "Search" at bounding box center [676, 26] width 557 height 28
type input "*******"
click at [398, 11] on button "Search" at bounding box center [413, 27] width 31 height 33
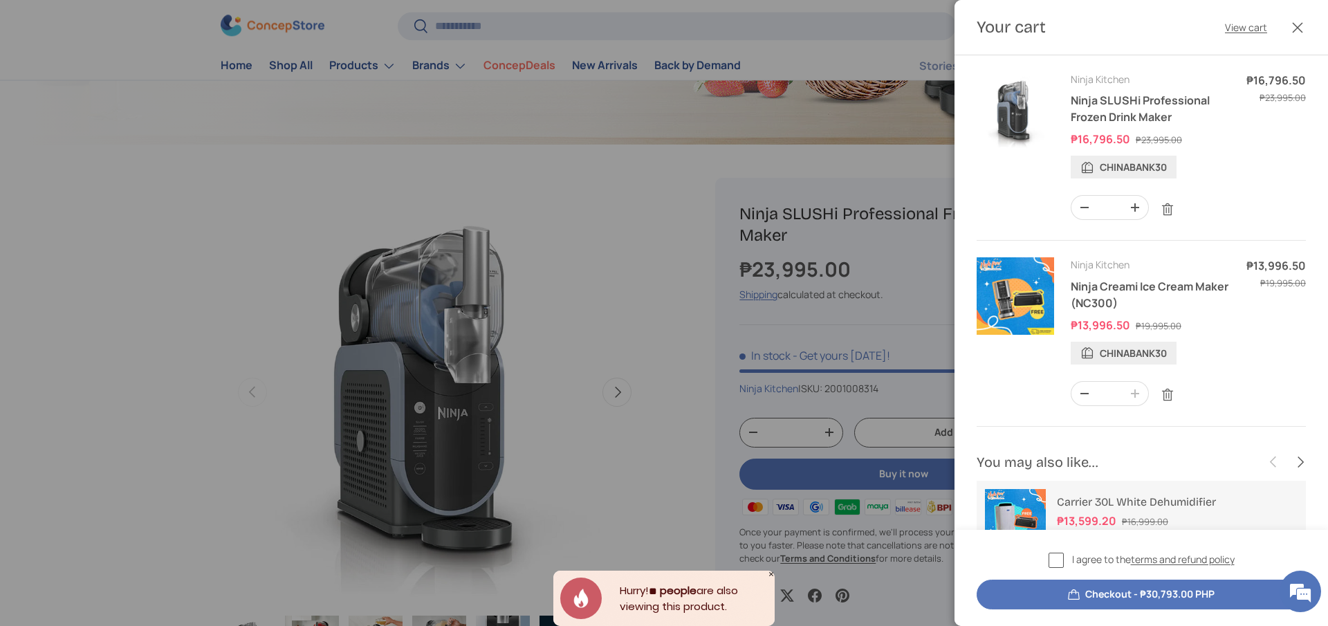
click at [1157, 301] on td "Ninja Kitchen Ninja Creami Ice Cream Maker (NC300) Sale price ₱13,996.50 Regula…" at bounding box center [1150, 313] width 159 height 112
copy td "Ninja Creami Ice Cream Maker (NC300)"
click at [1107, 590] on button "Checkout - ₱30,793.00 PHP" at bounding box center [1141, 595] width 329 height 30
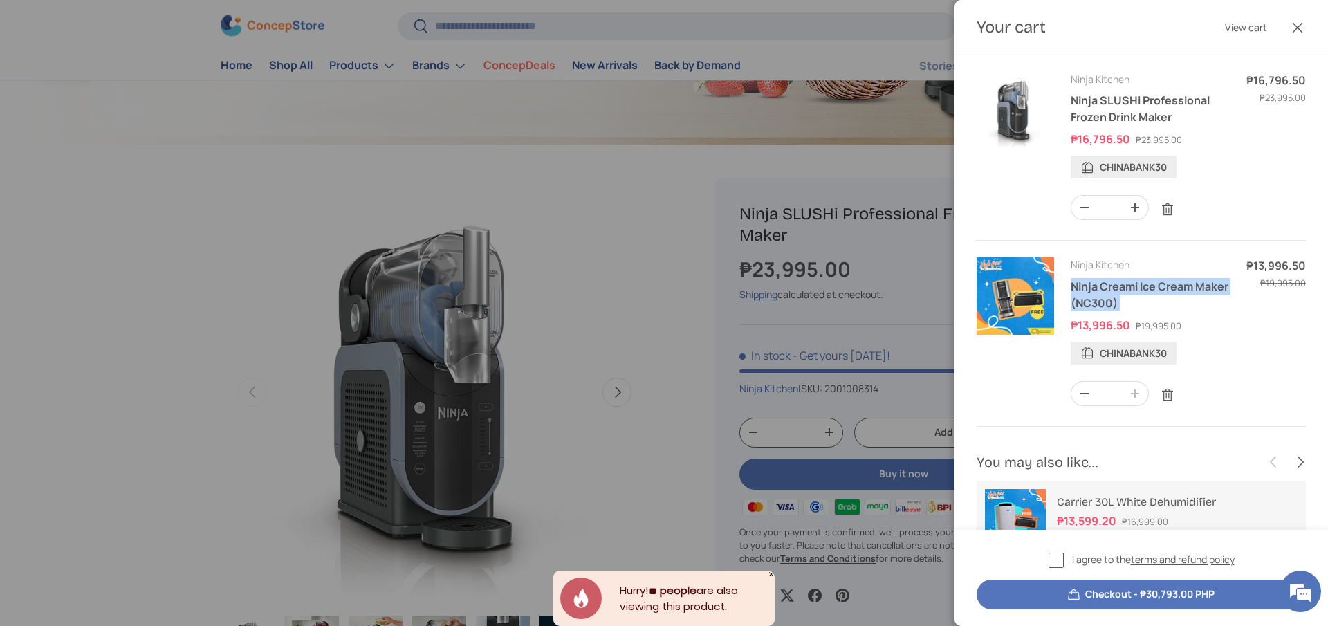
click at [1172, 594] on button "Checkout - ₱30,793.00 PHP" at bounding box center [1141, 595] width 329 height 30
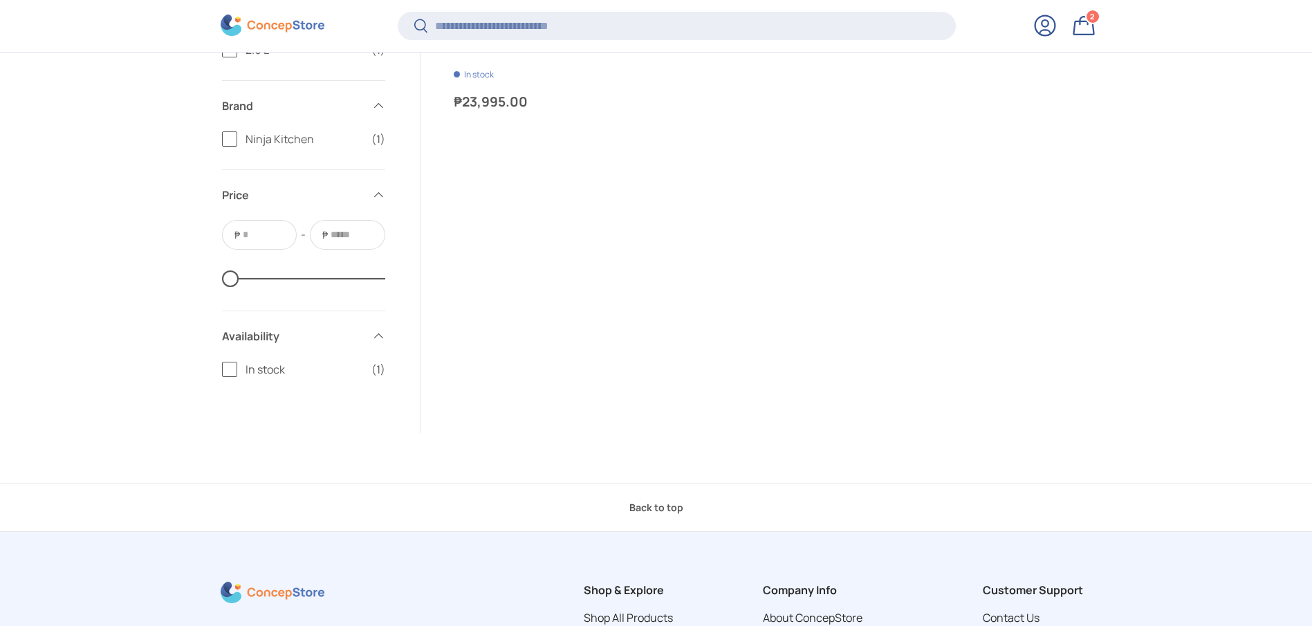
scroll to position [494, 0]
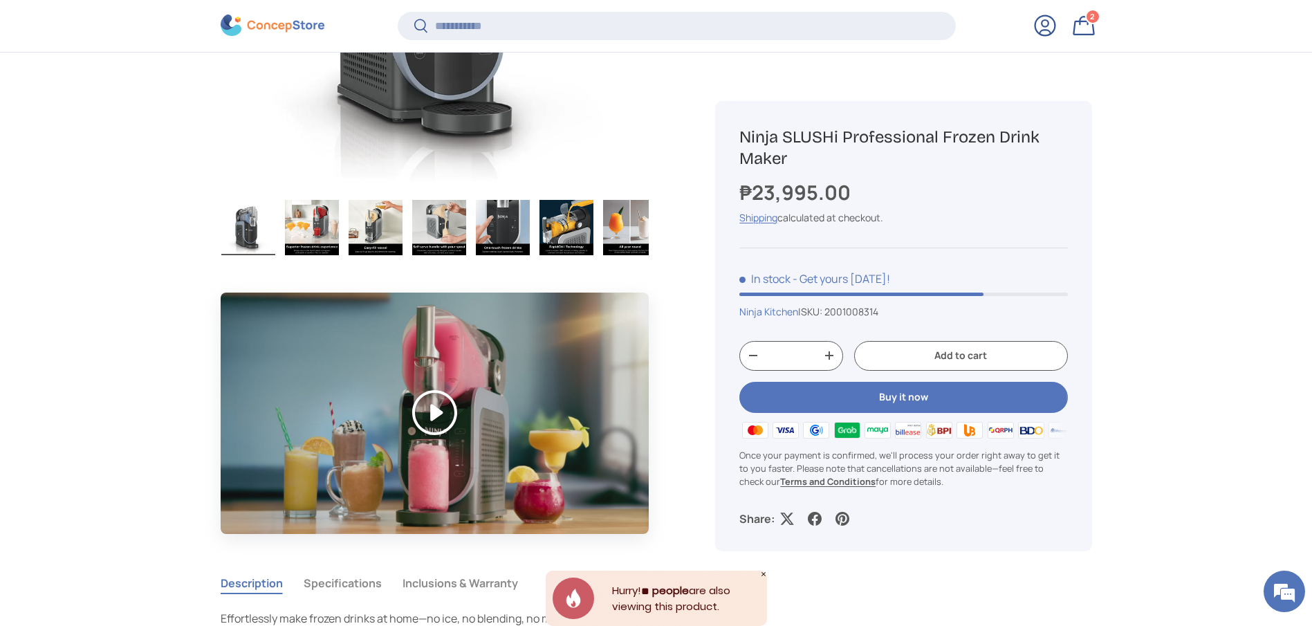
scroll to position [1139, 0]
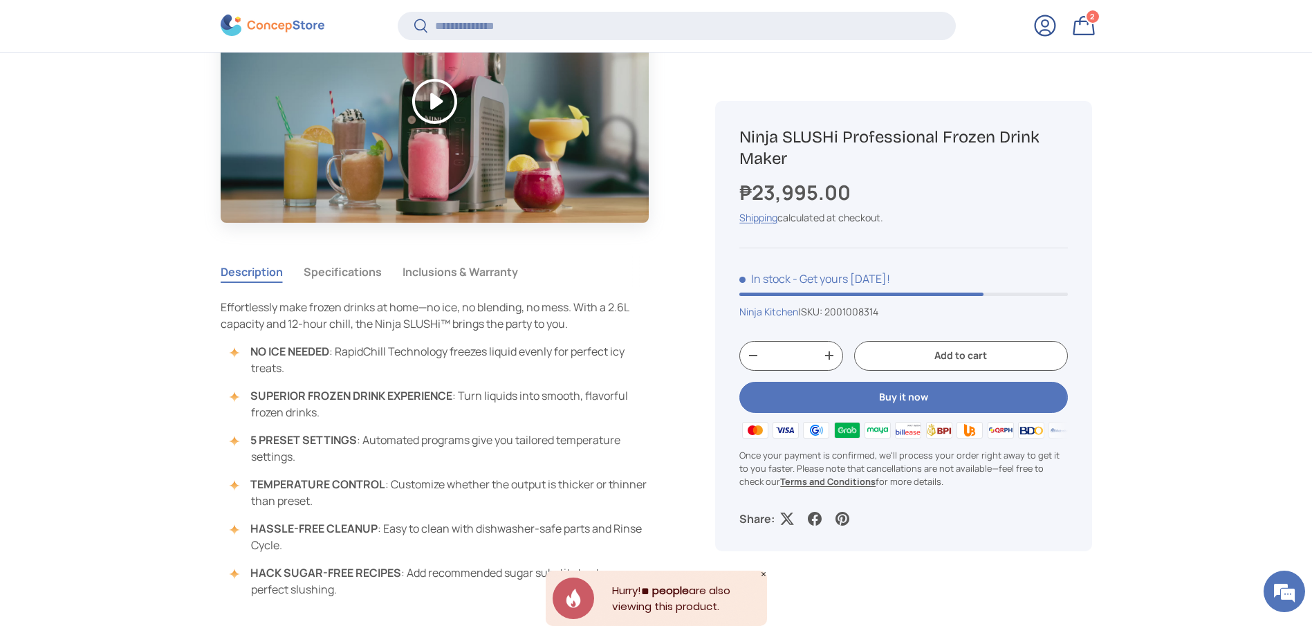
click at [436, 261] on button "Inclusions & Warranty" at bounding box center [461, 272] width 116 height 32
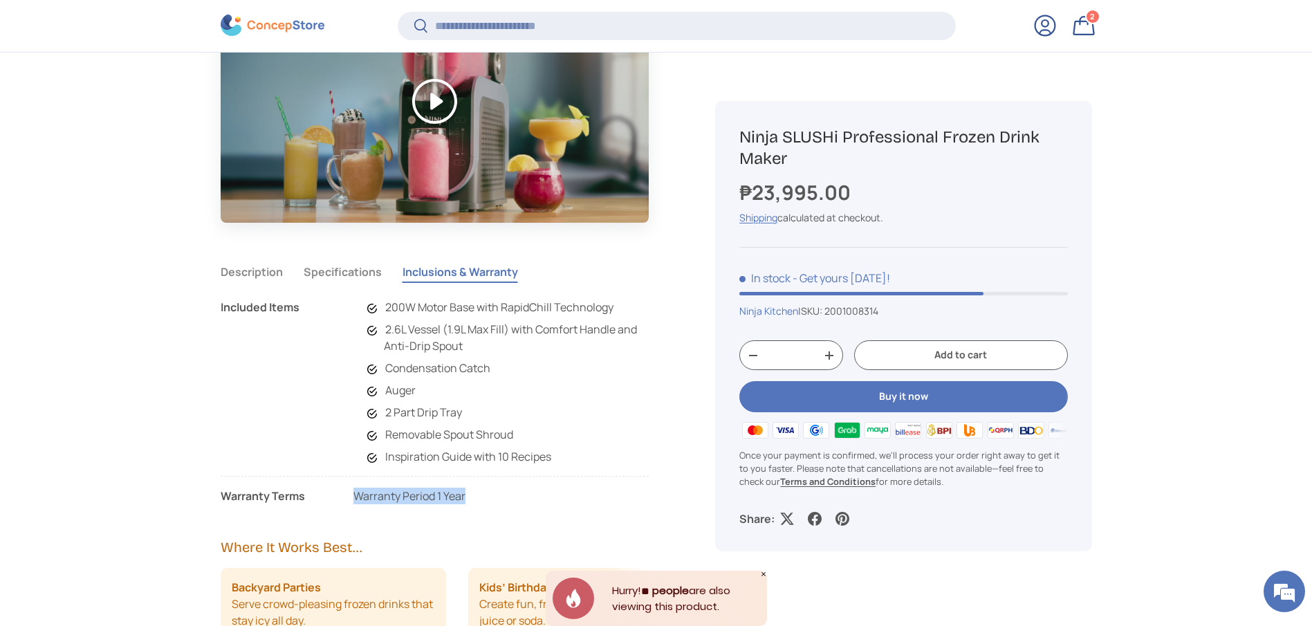
copy p "Warranty Period 1 Year"
drag, startPoint x: 492, startPoint y: 499, endPoint x: 353, endPoint y: 504, distance: 139.8
click at [353, 504] on div "Play Description Specifications Inclusions & Warranty Effortlessly make frozen …" at bounding box center [452, 338] width 462 height 725
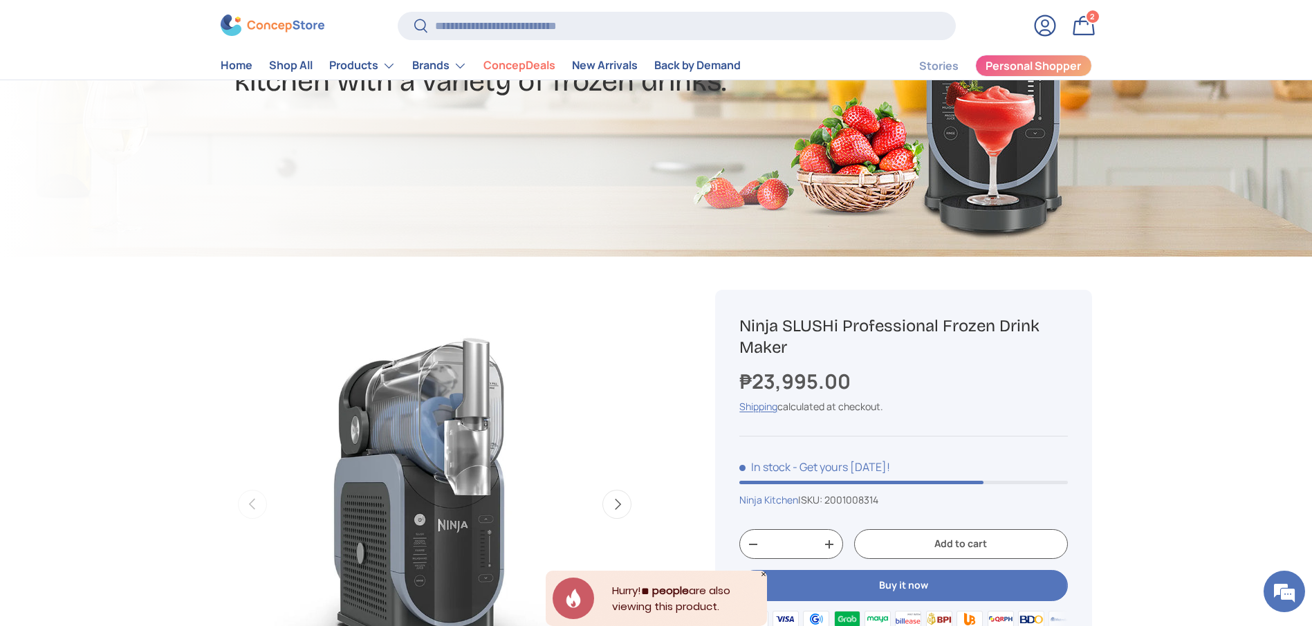
scroll to position [208, 0]
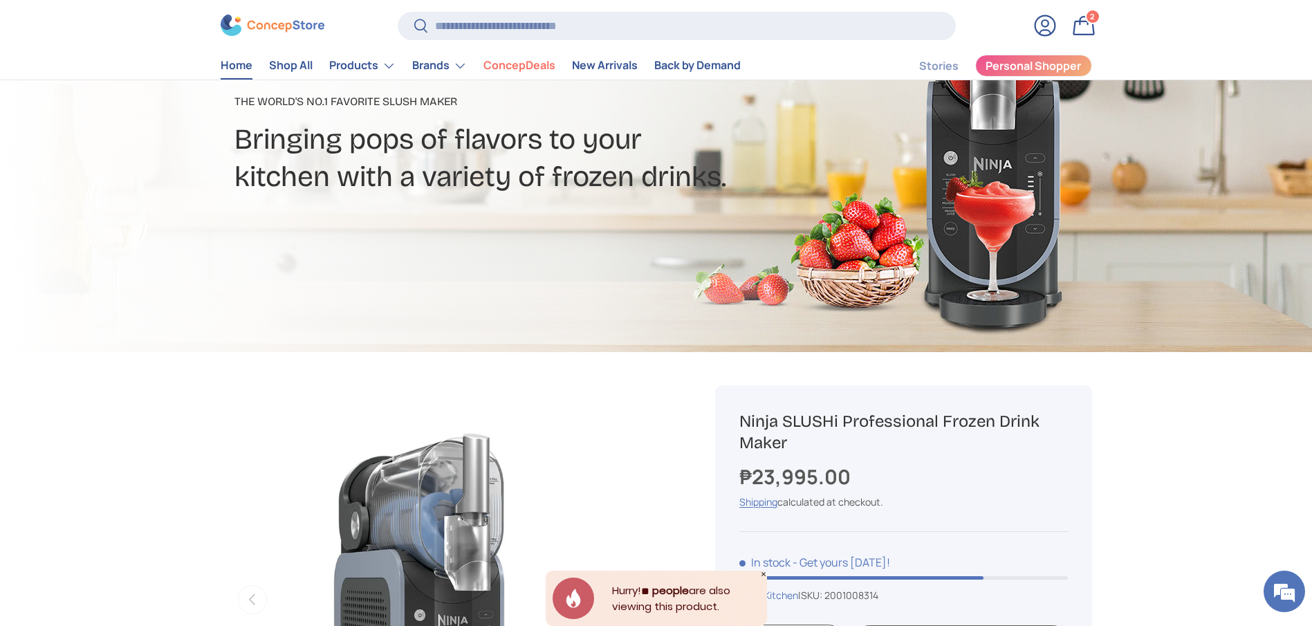
click at [239, 73] on link "Home" at bounding box center [237, 66] width 32 height 27
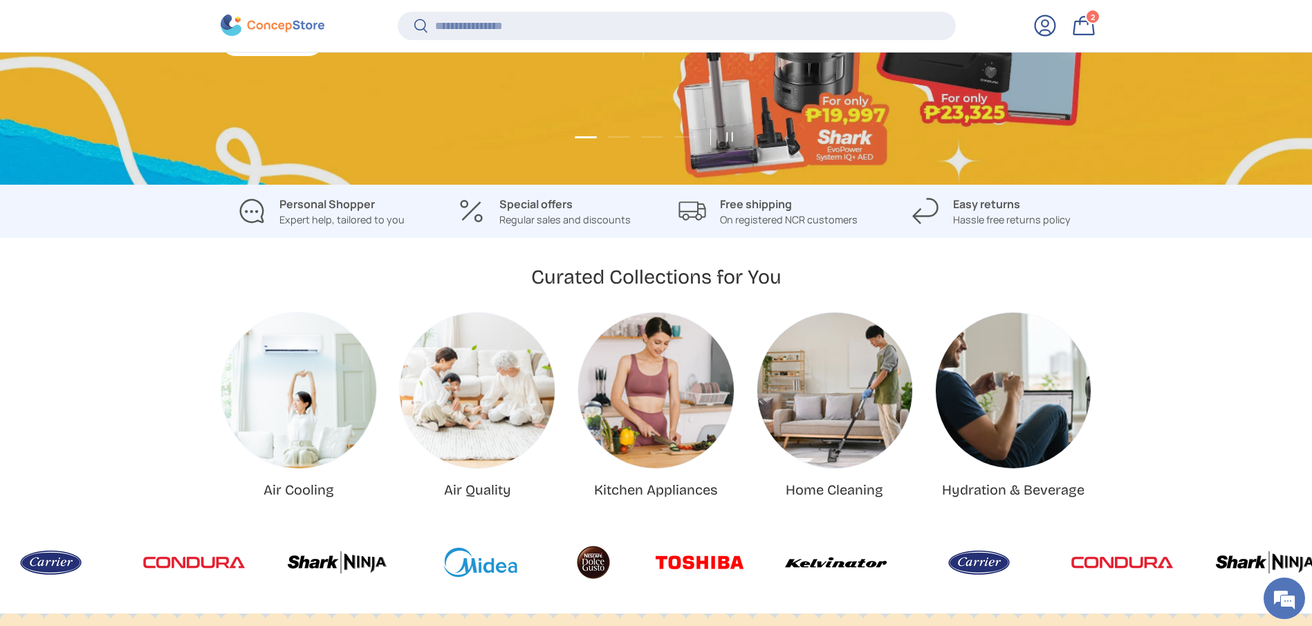
scroll to position [737, 0]
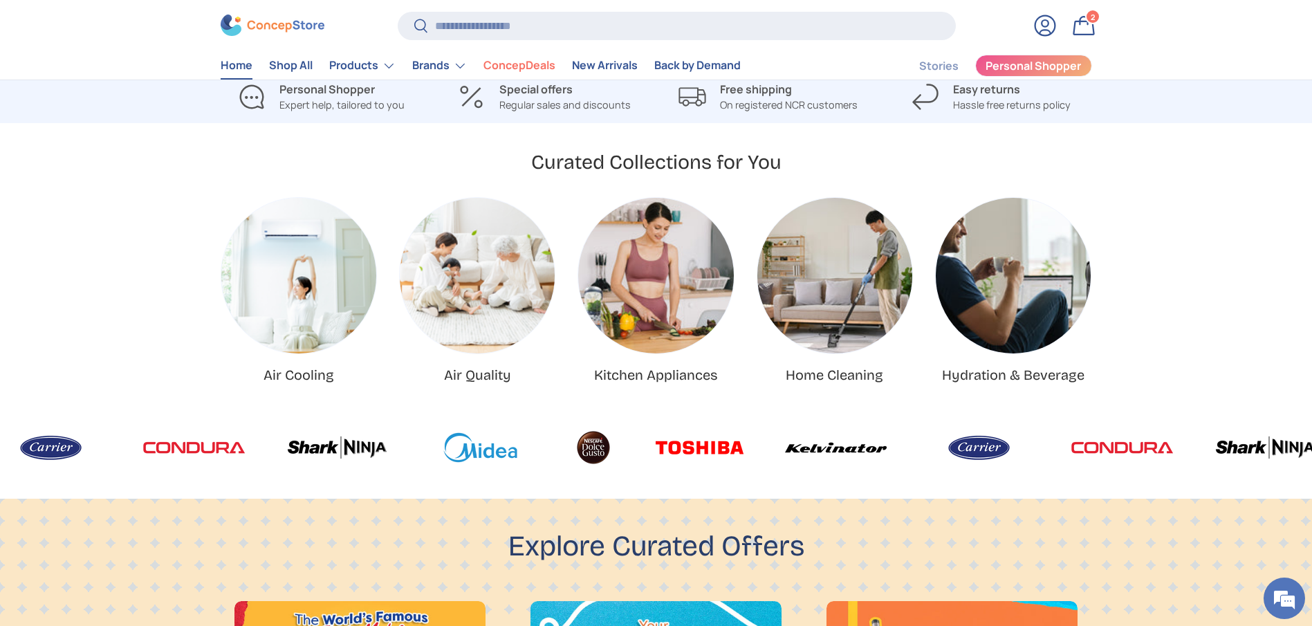
click at [1284, 211] on carousel-slider "Air Cooling Air Quality Kitchen Appliances Home Cleaning Hydration & Beverage N…" at bounding box center [656, 290] width 1312 height 187
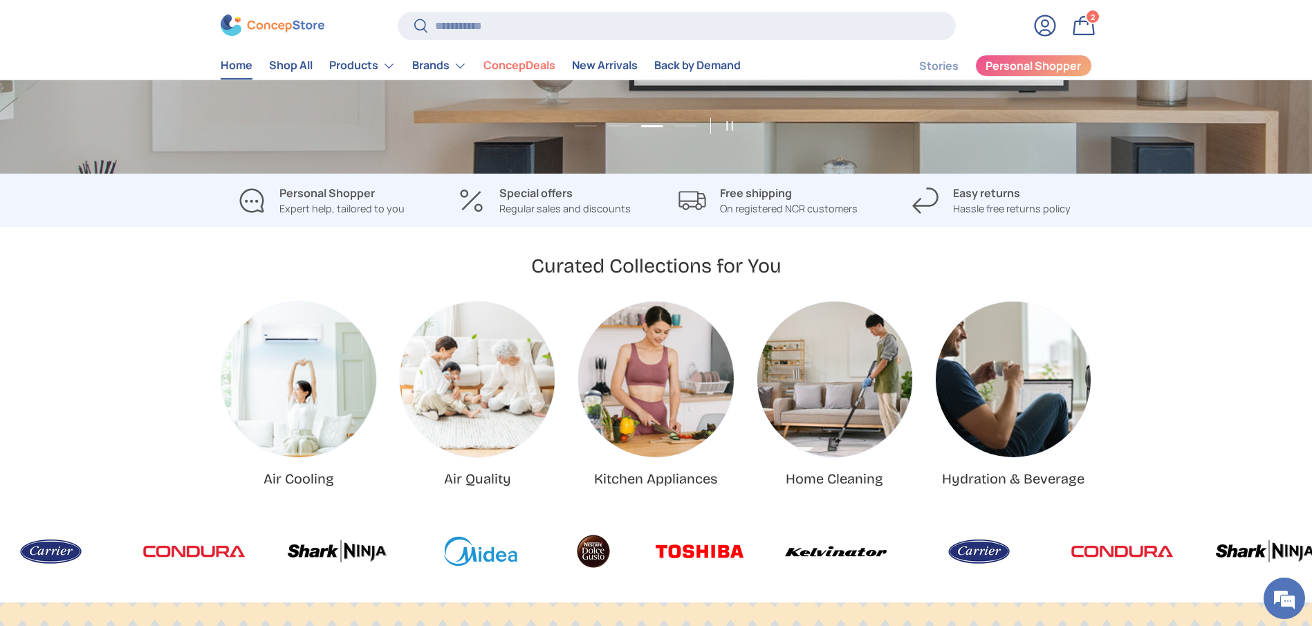
scroll to position [0, 3936]
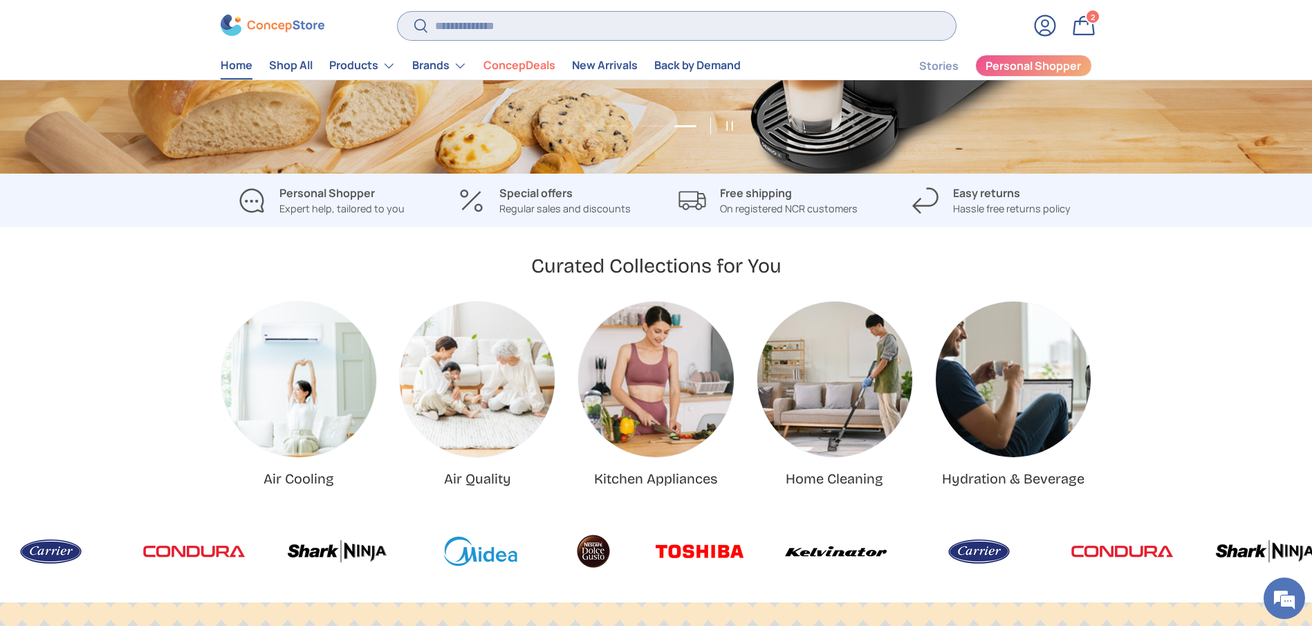
click at [473, 20] on input "Search" at bounding box center [676, 26] width 557 height 28
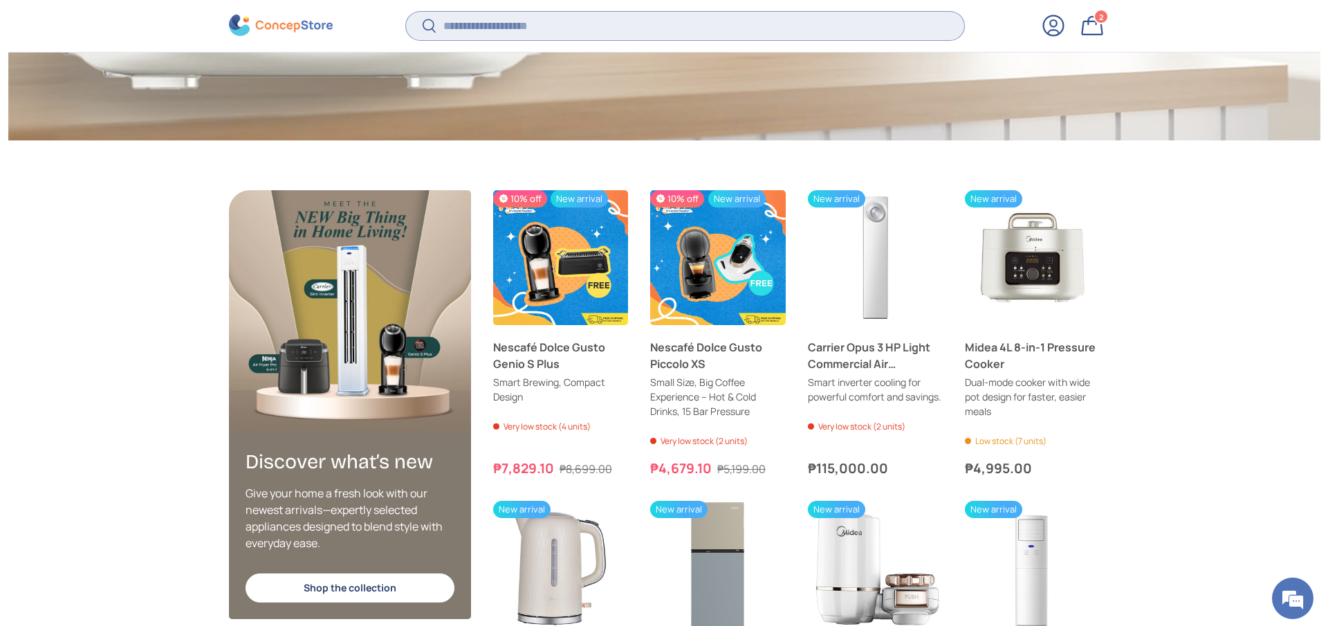
scroll to position [2605, 0]
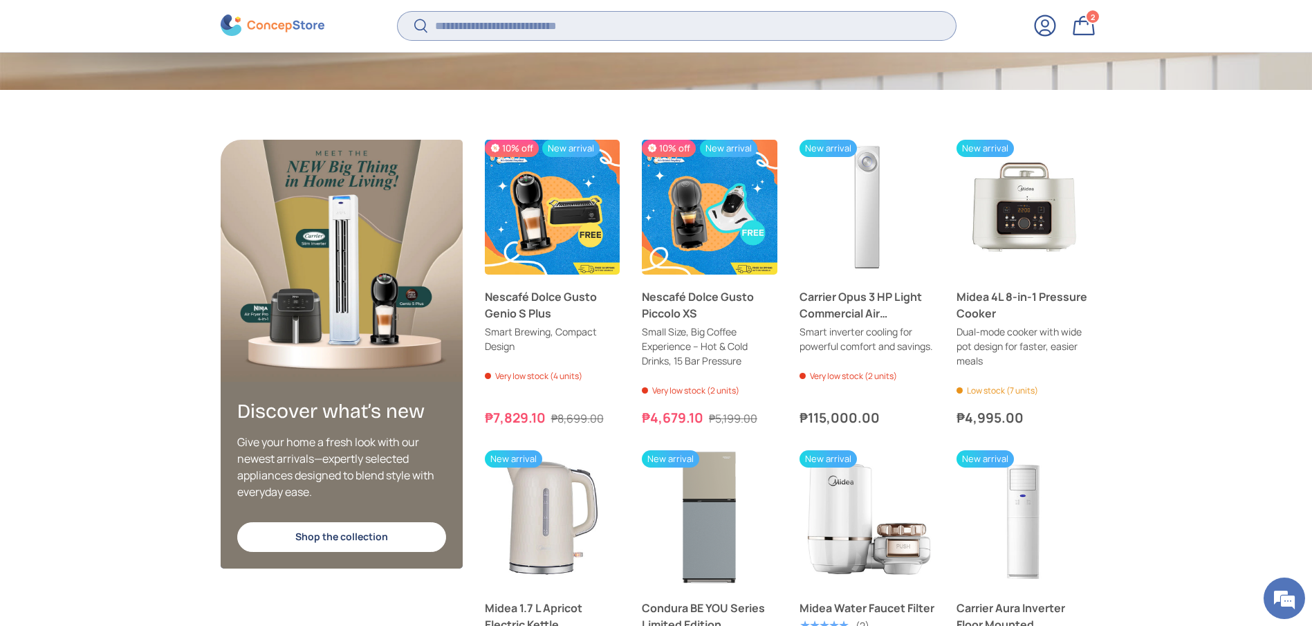
click at [575, 13] on input "Search" at bounding box center [676, 26] width 557 height 28
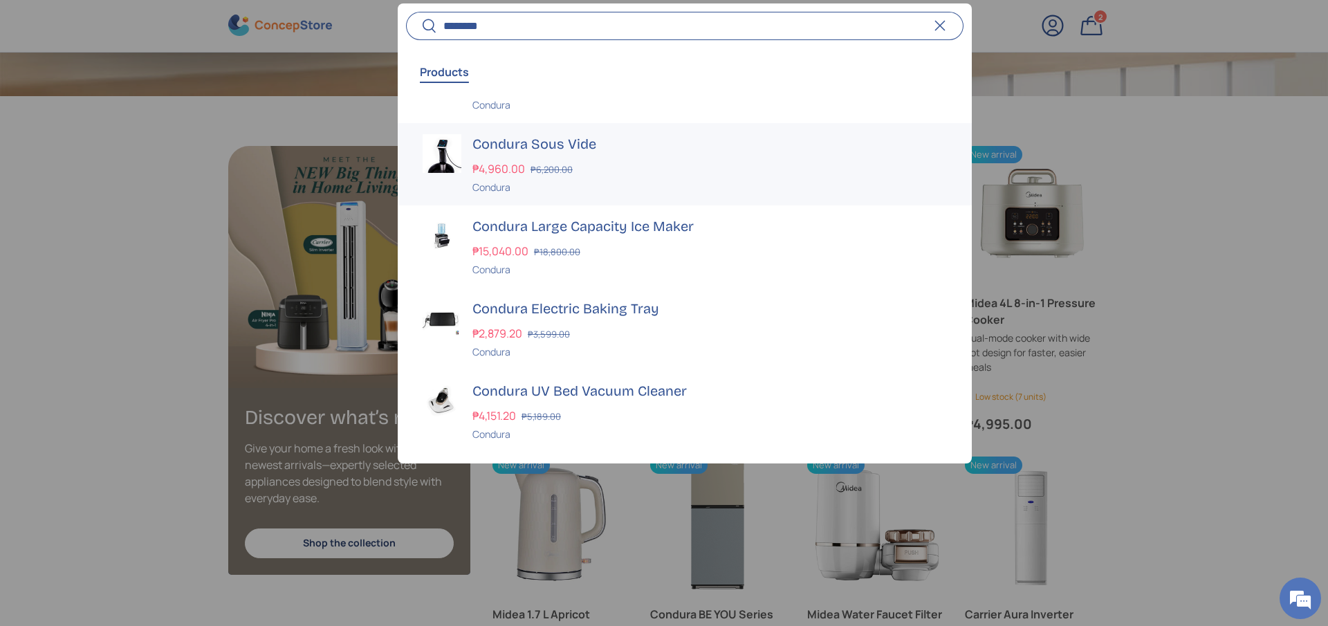
scroll to position [106, 0]
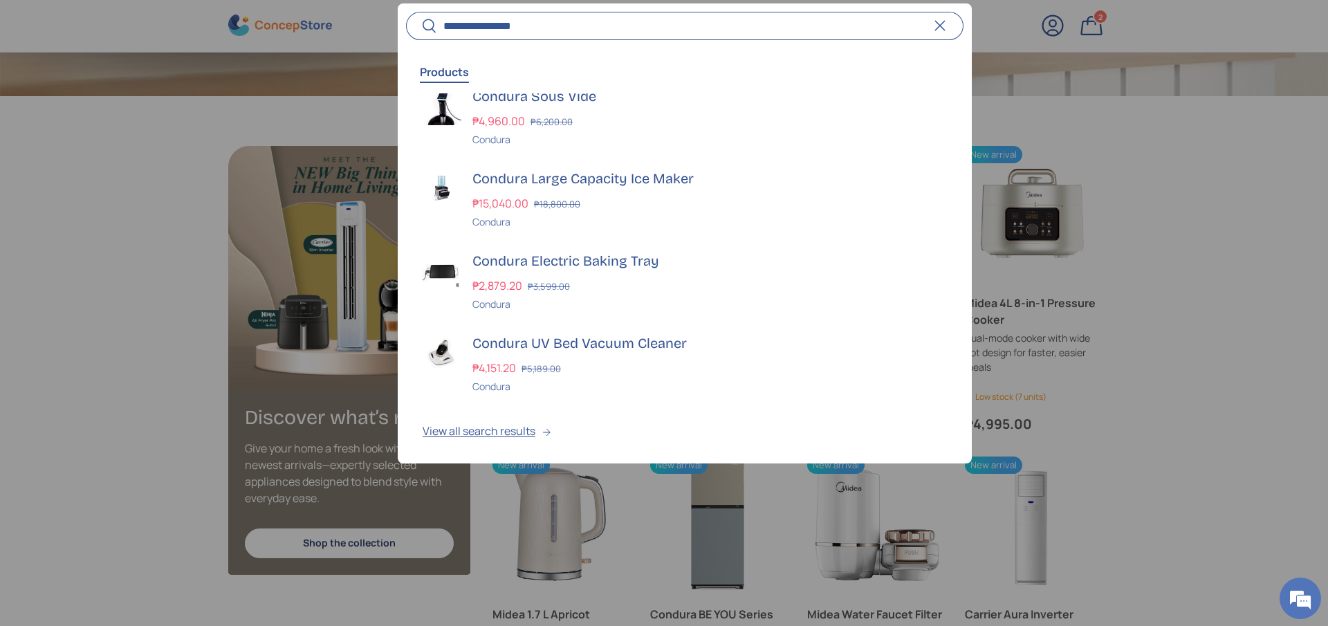
type input "**********"
click at [406, 11] on button "Search" at bounding box center [421, 27] width 31 height 33
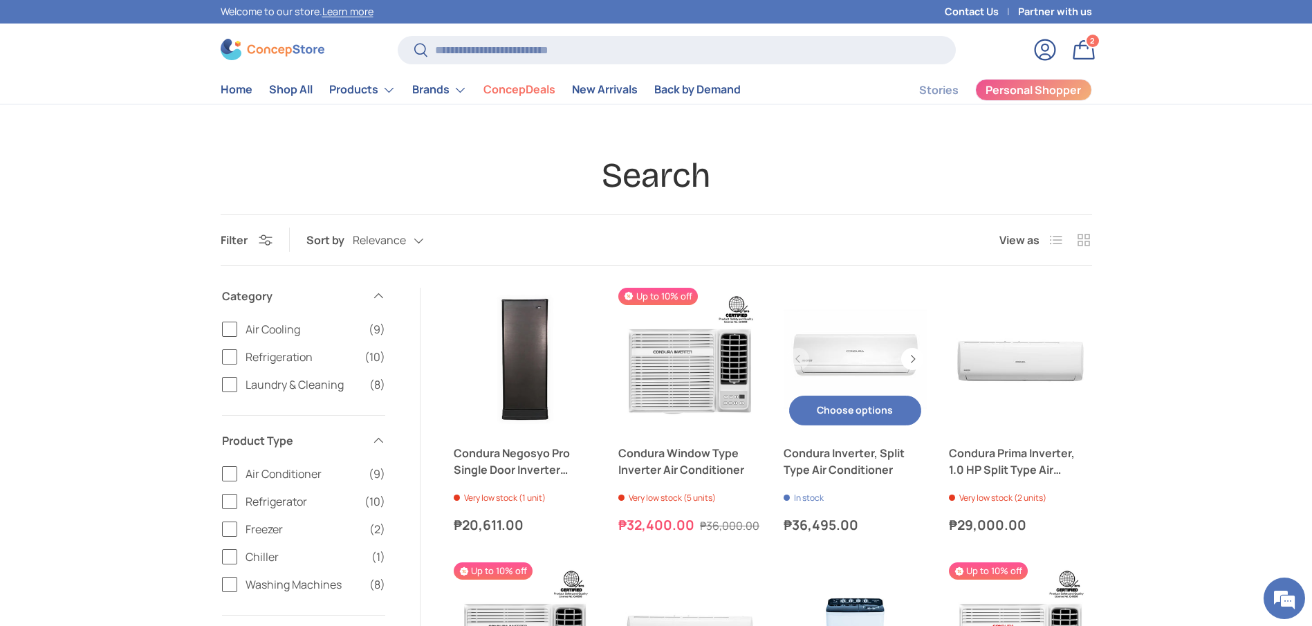
click at [892, 458] on link "Condura Inverter, Split Type Air Conditioner" at bounding box center [855, 461] width 143 height 33
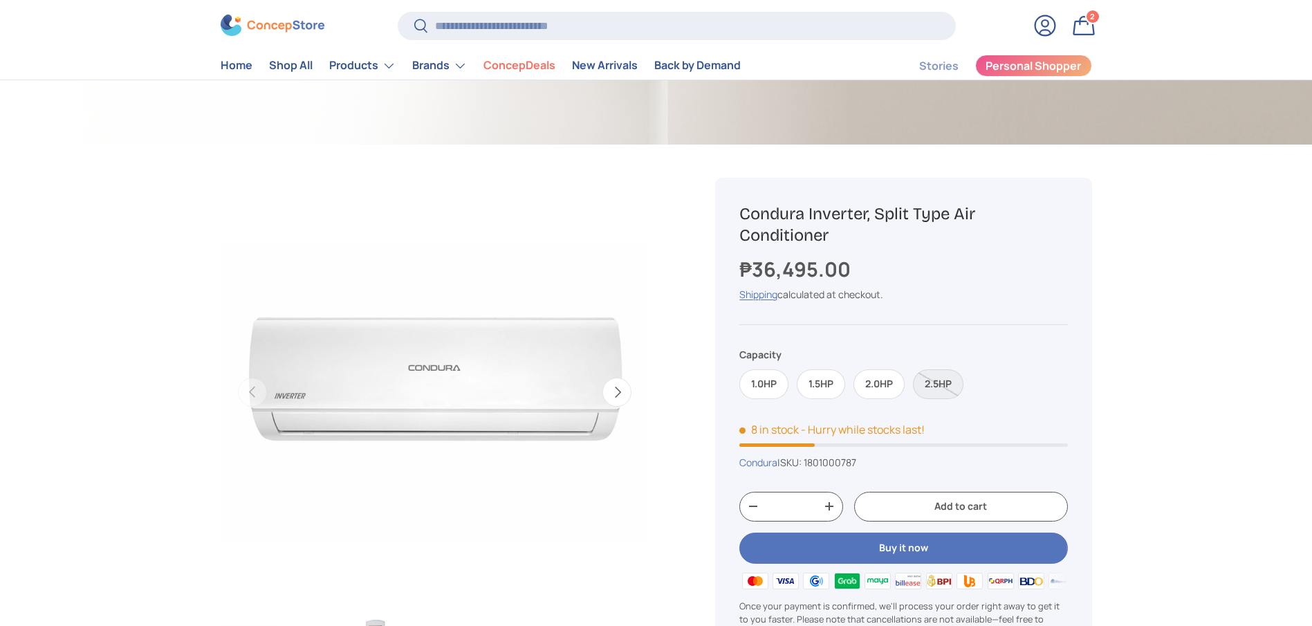
drag, startPoint x: 928, startPoint y: 383, endPoint x: 930, endPoint y: 392, distance: 9.8
click at [930, 384] on label "2.5HP" at bounding box center [938, 384] width 50 height 30
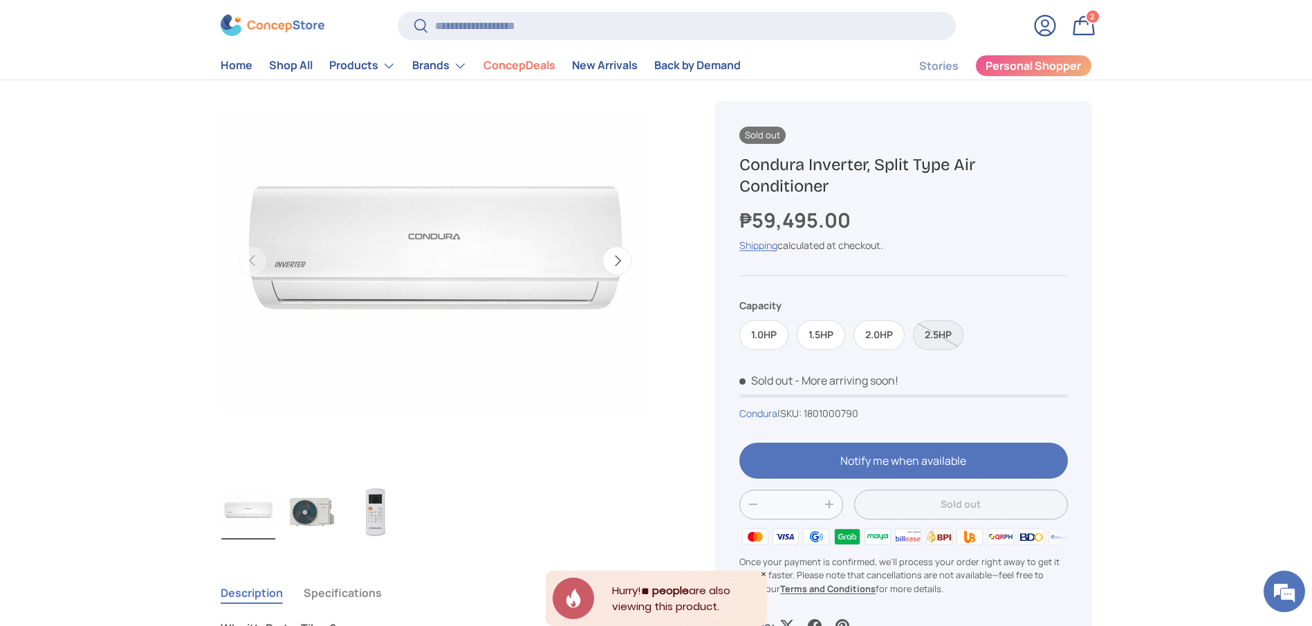
scroll to position [519, 0]
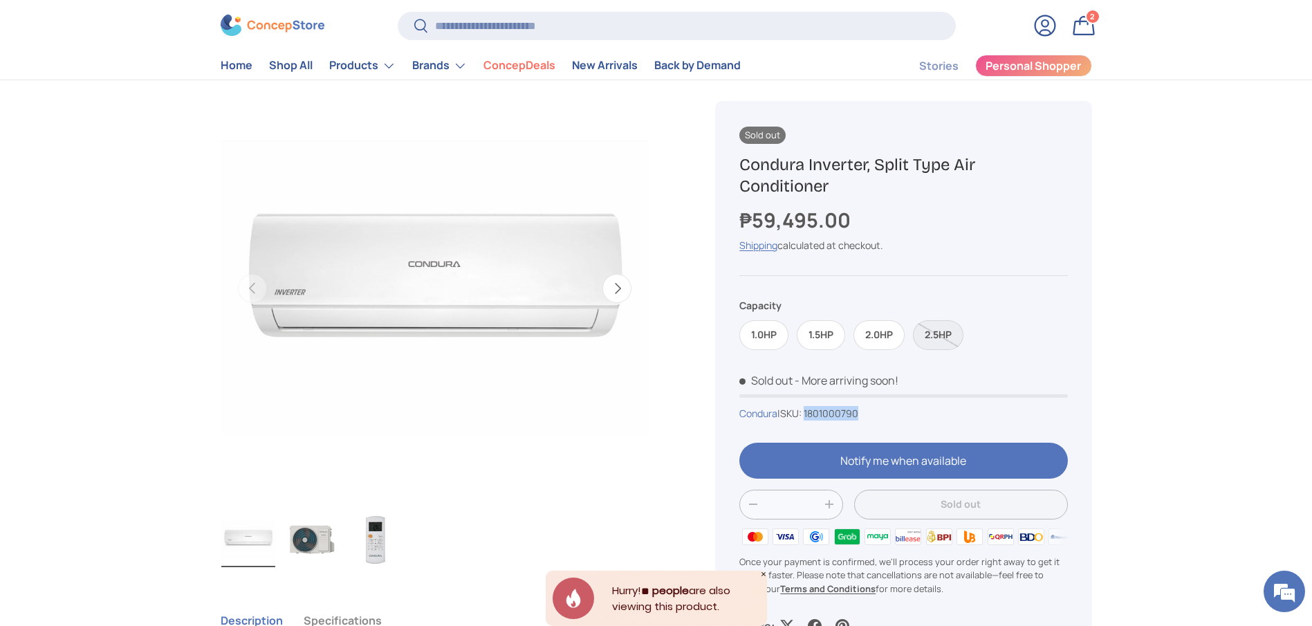
drag, startPoint x: 875, startPoint y: 412, endPoint x: 813, endPoint y: 416, distance: 62.3
click at [813, 416] on div "Condura | SKU: 1801000790" at bounding box center [903, 413] width 328 height 15
copy span "1801000790"
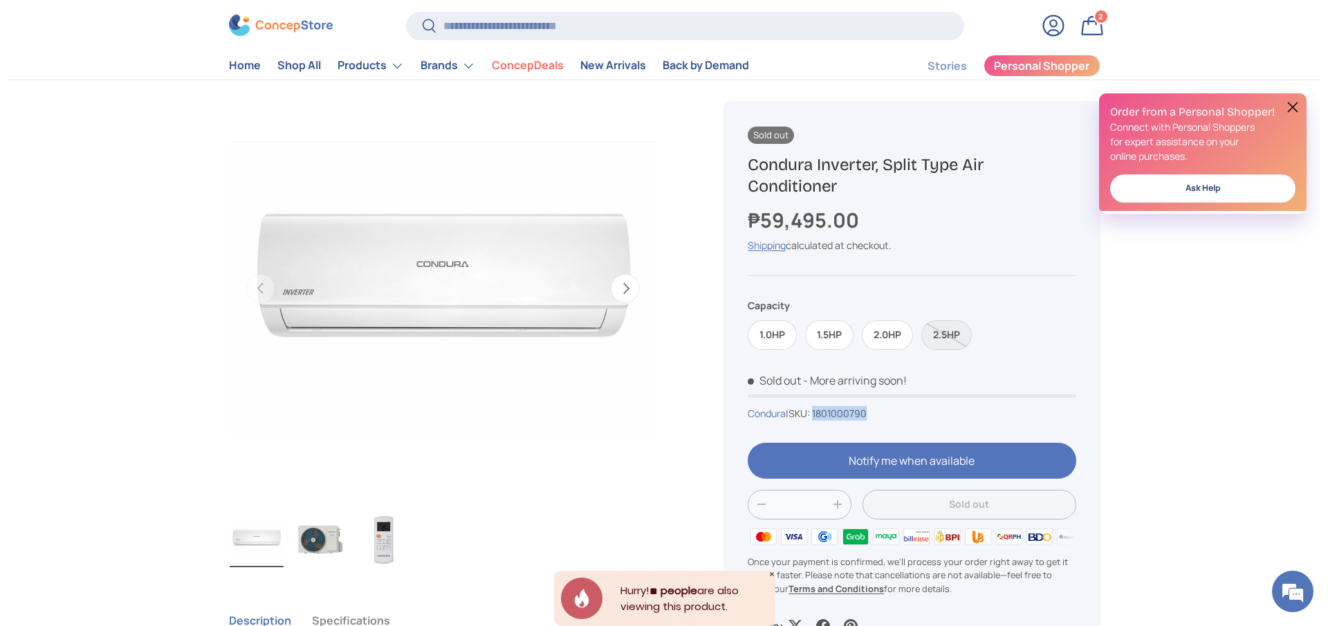
scroll to position [0, 0]
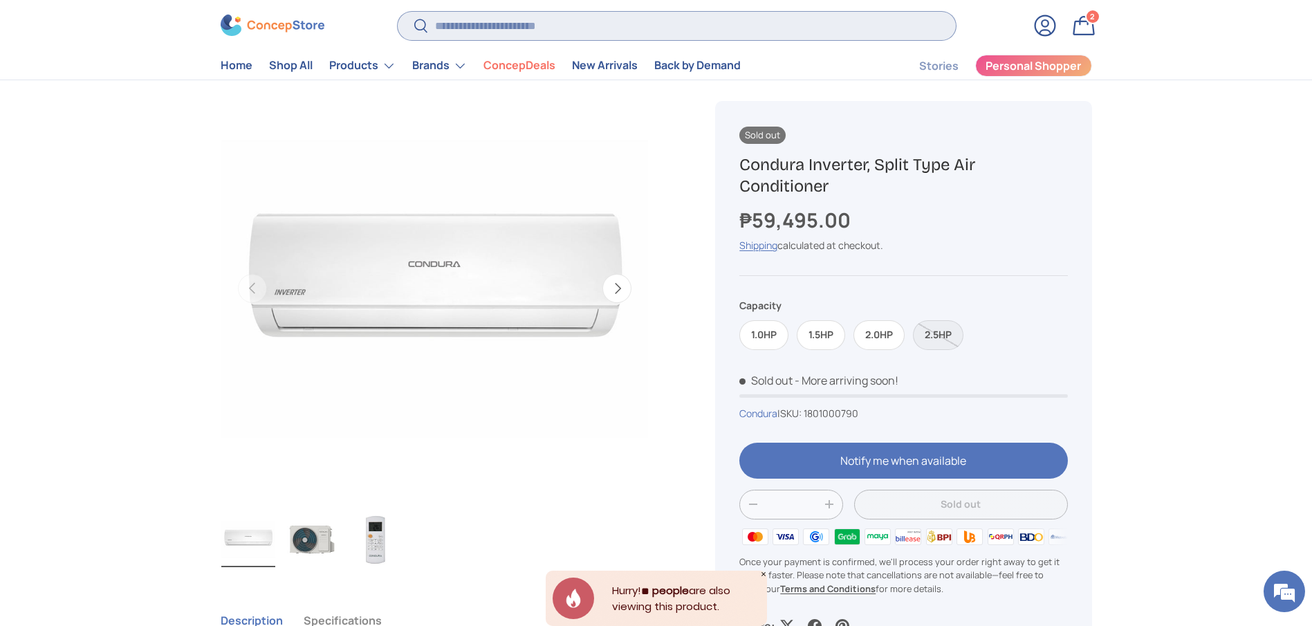
click at [542, 33] on input "Search" at bounding box center [676, 26] width 557 height 28
type input "***"
click at [398, 11] on button "Search" at bounding box center [413, 27] width 31 height 33
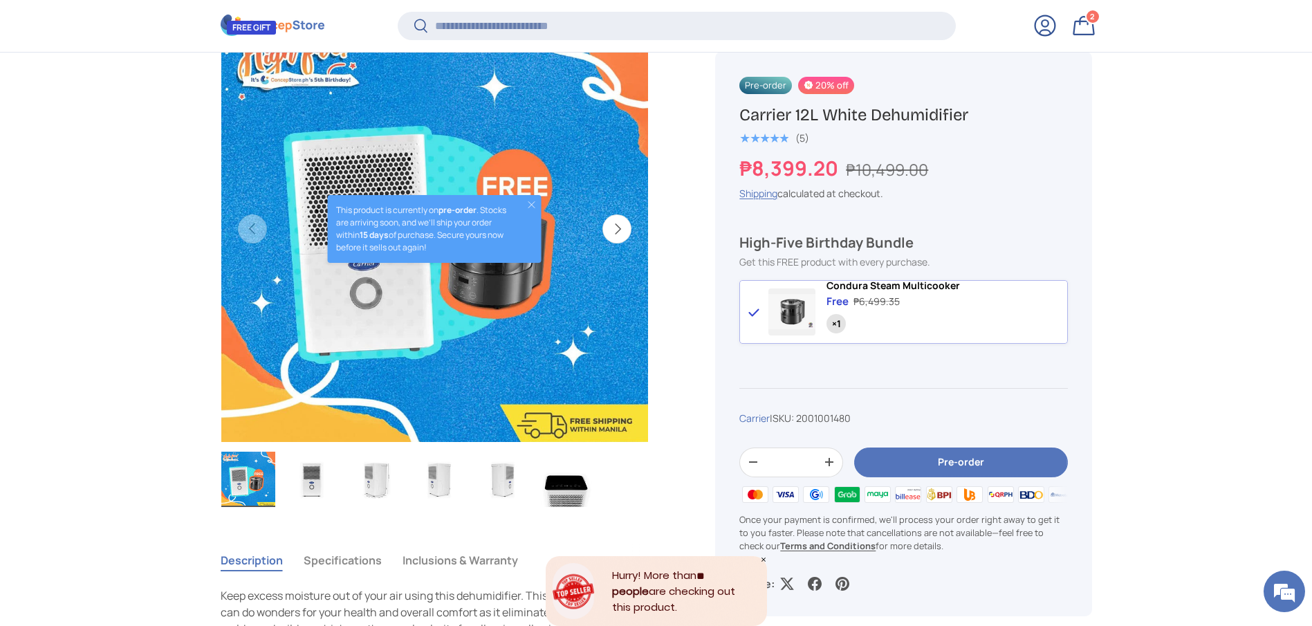
scroll to position [516, 0]
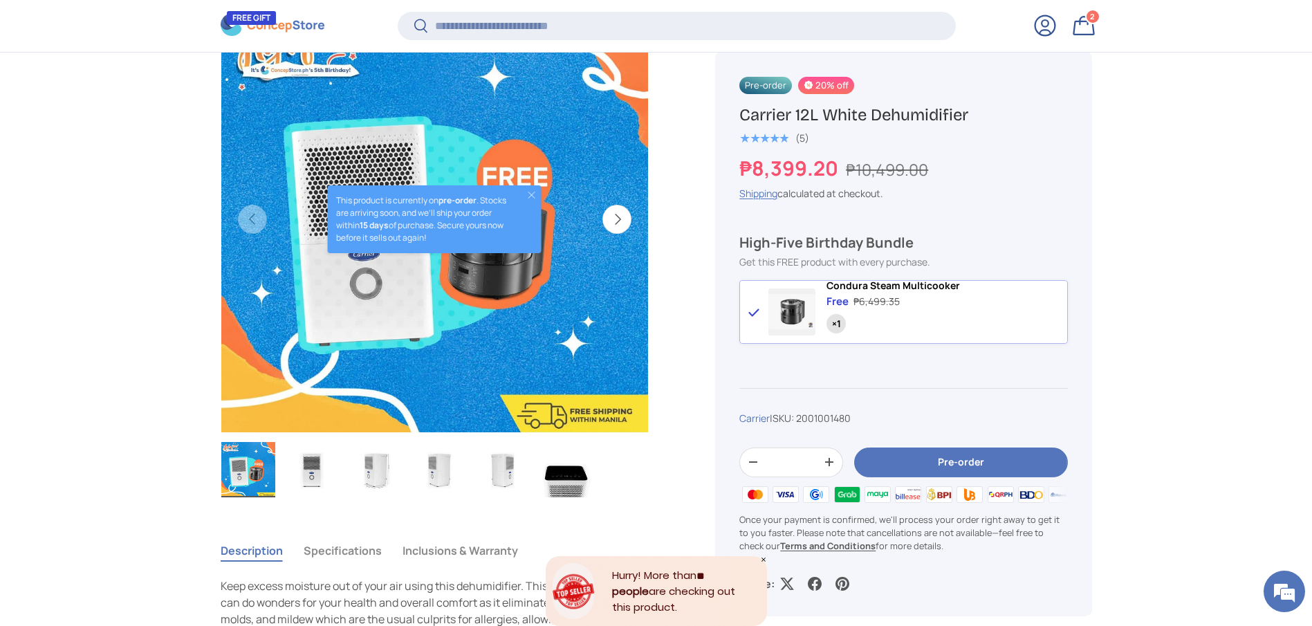
click at [909, 470] on button "Pre-order" at bounding box center [960, 463] width 213 height 30
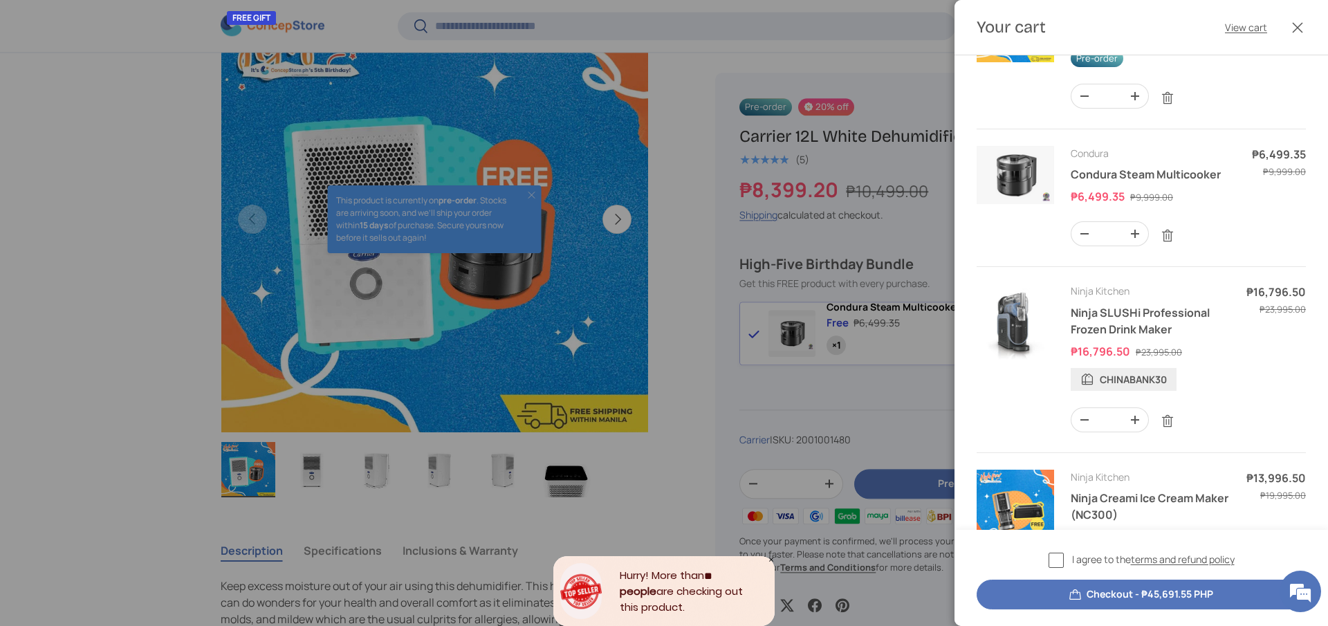
scroll to position [208, 0]
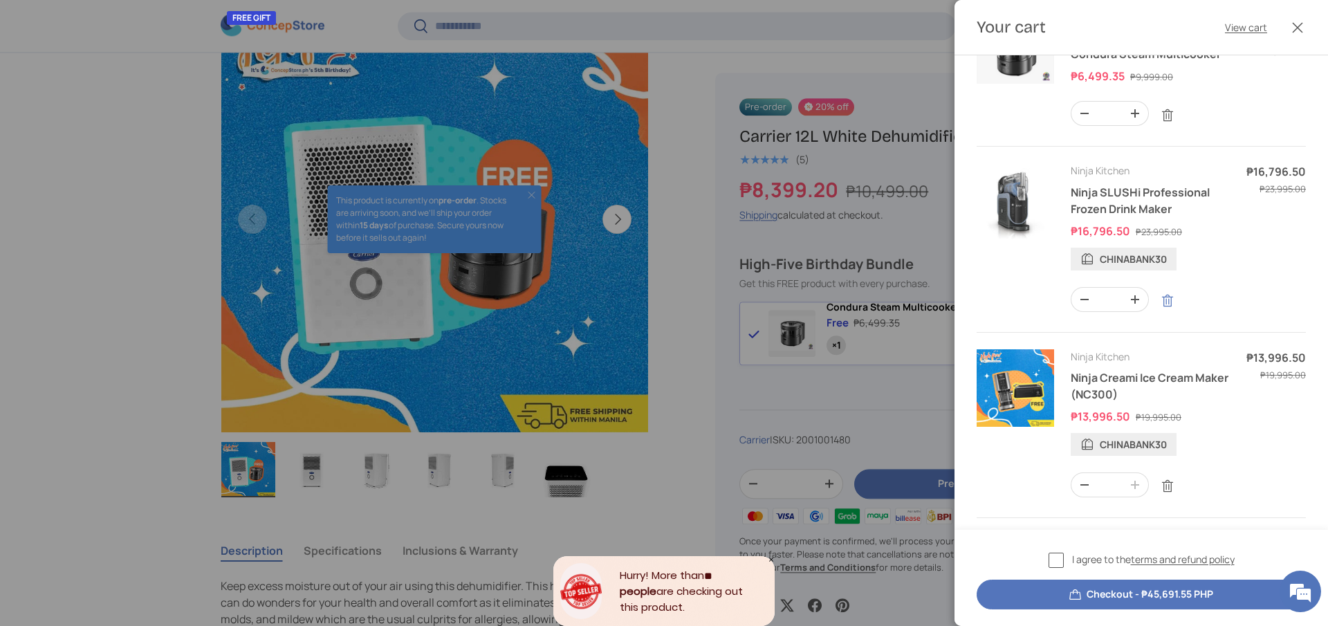
click at [1159, 314] on link "Remove" at bounding box center [1167, 301] width 26 height 26
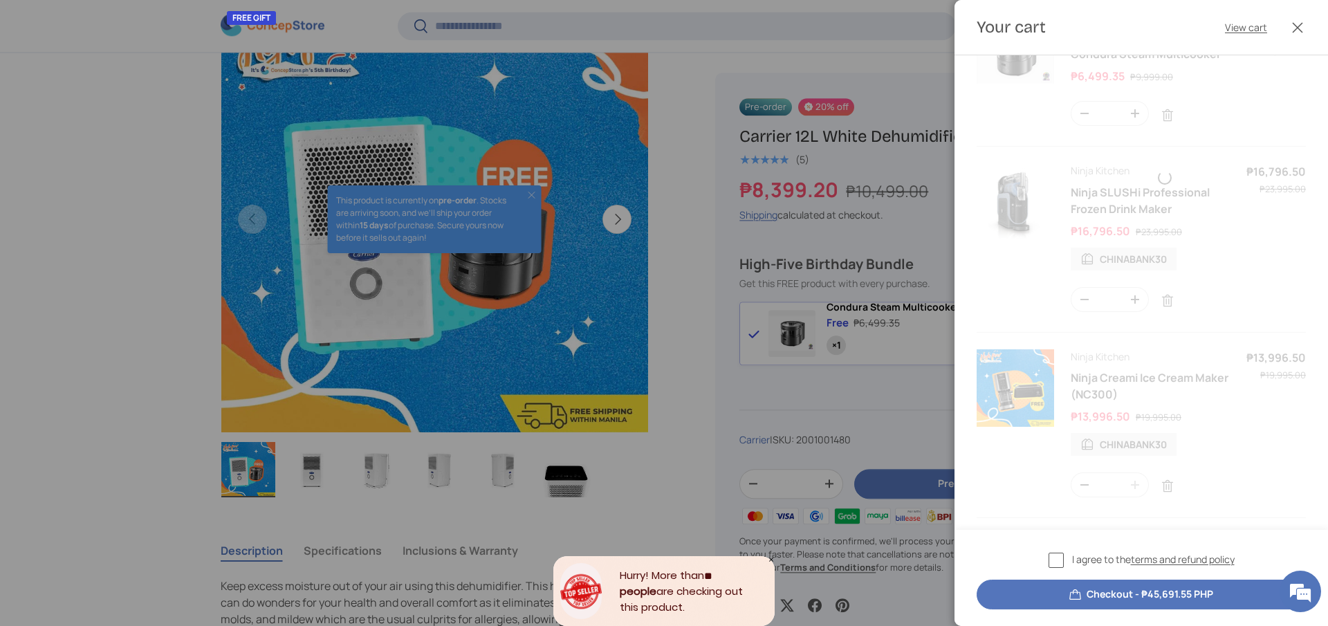
scroll to position [71, 0]
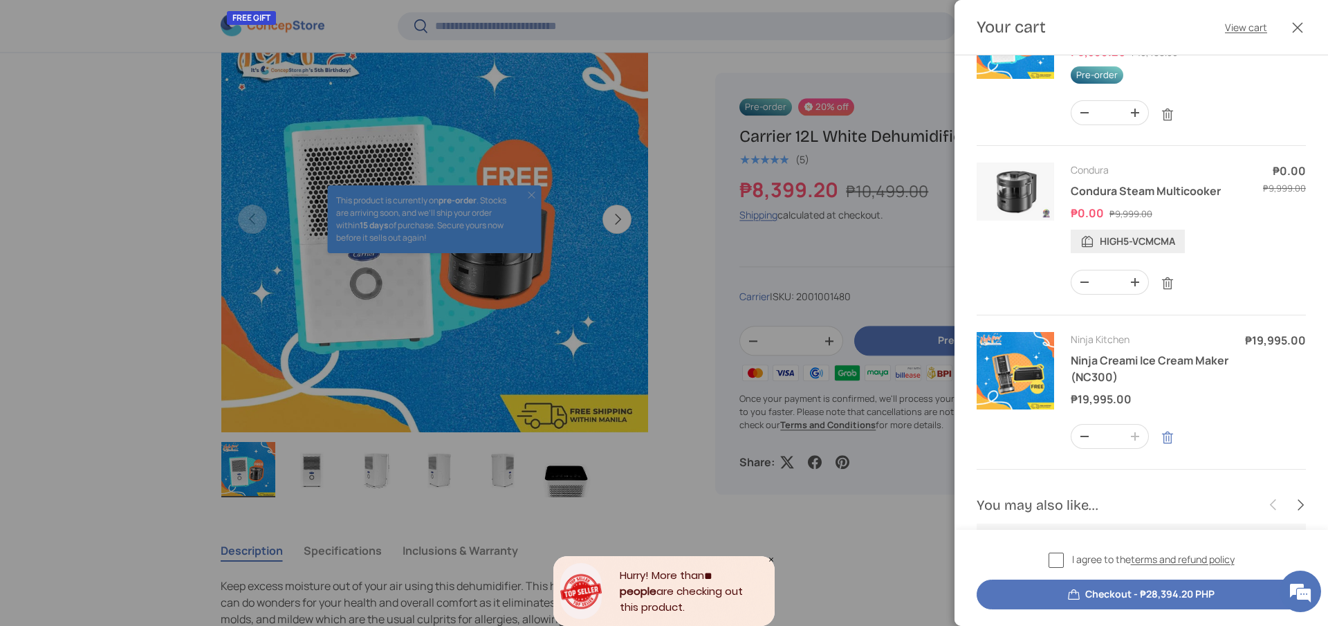
click at [1170, 451] on link "Remove" at bounding box center [1167, 438] width 26 height 26
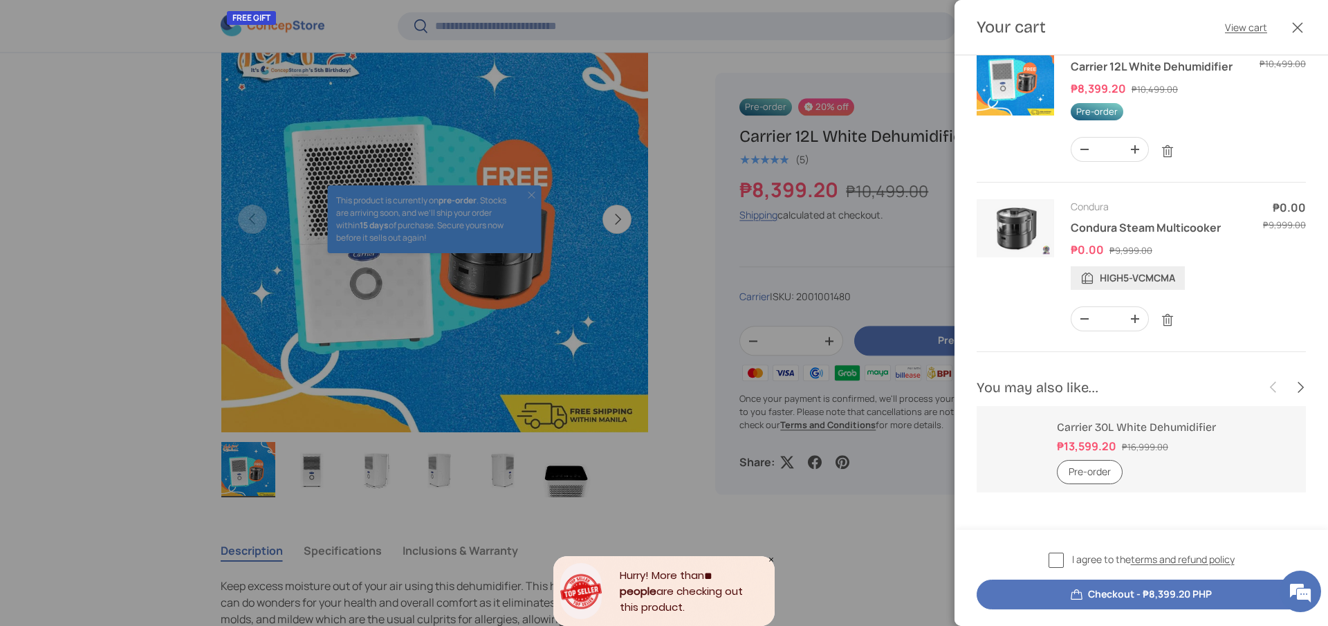
scroll to position [50, 0]
click at [1096, 598] on button "Checkout - ₱8,399.20 PHP" at bounding box center [1141, 595] width 329 height 30
